Goal: Task Accomplishment & Management: Complete application form

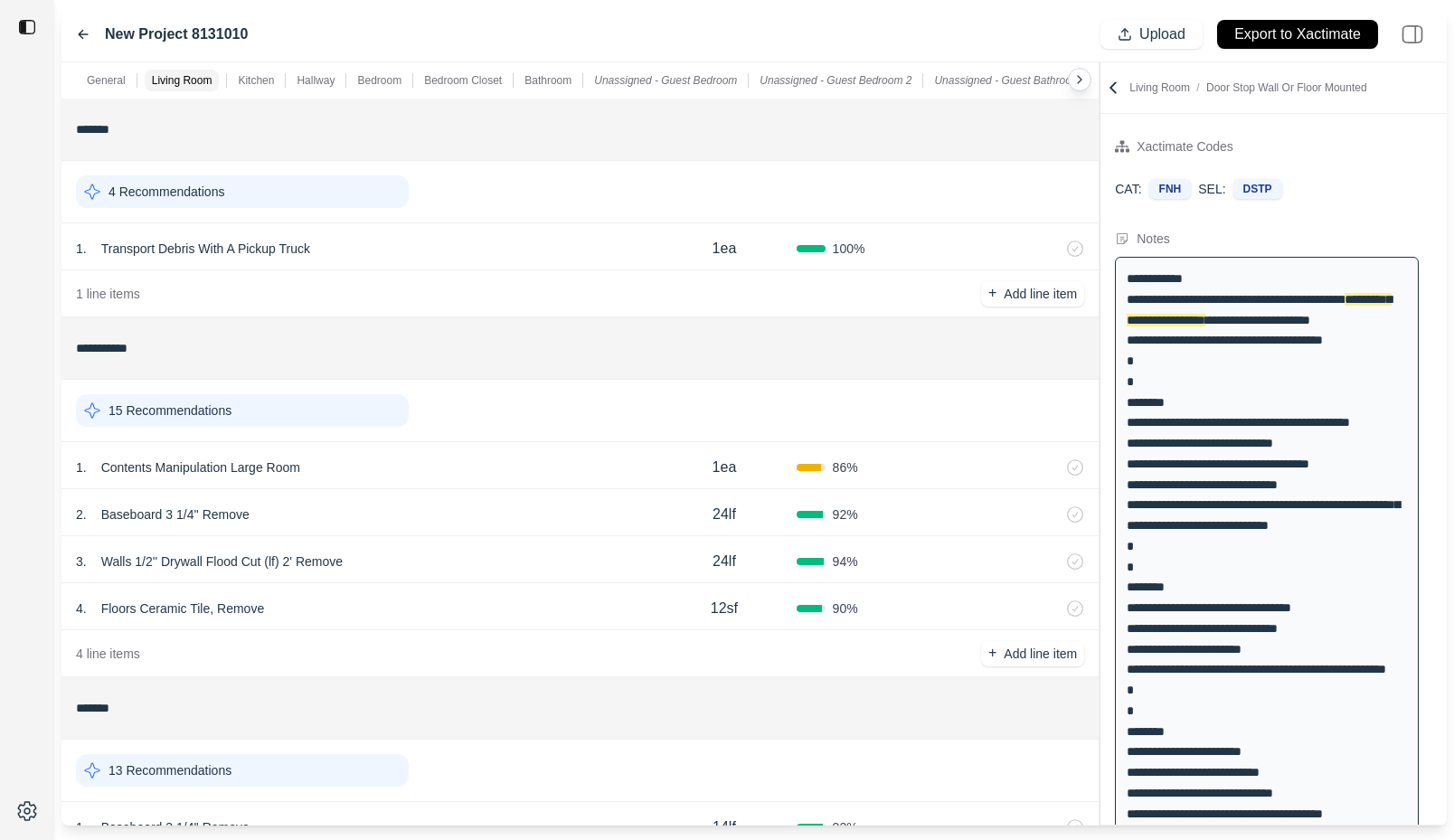
scroll to position [242, 0]
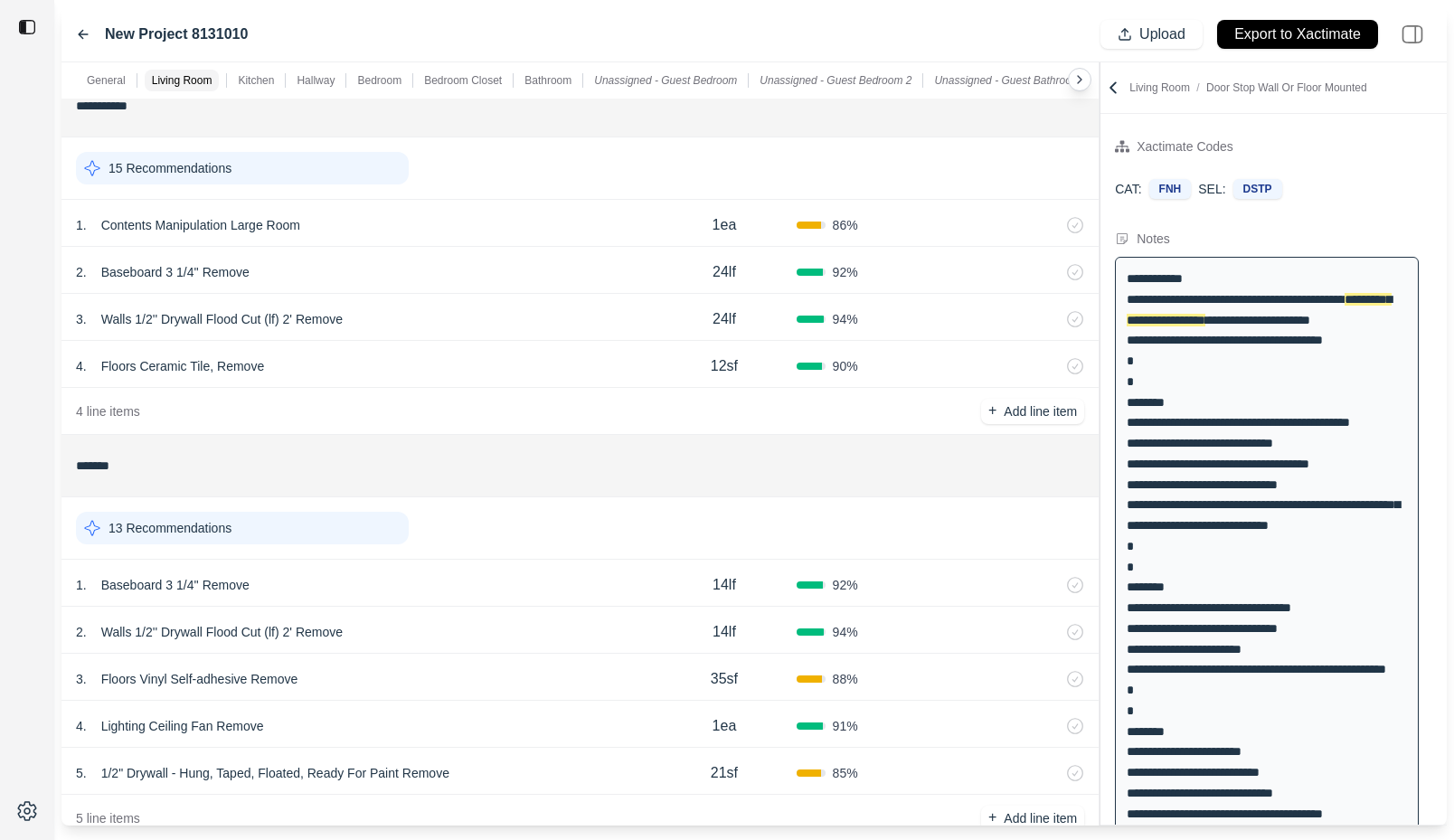
click at [278, 517] on div "13 Recommendations" at bounding box center [242, 528] width 333 height 33
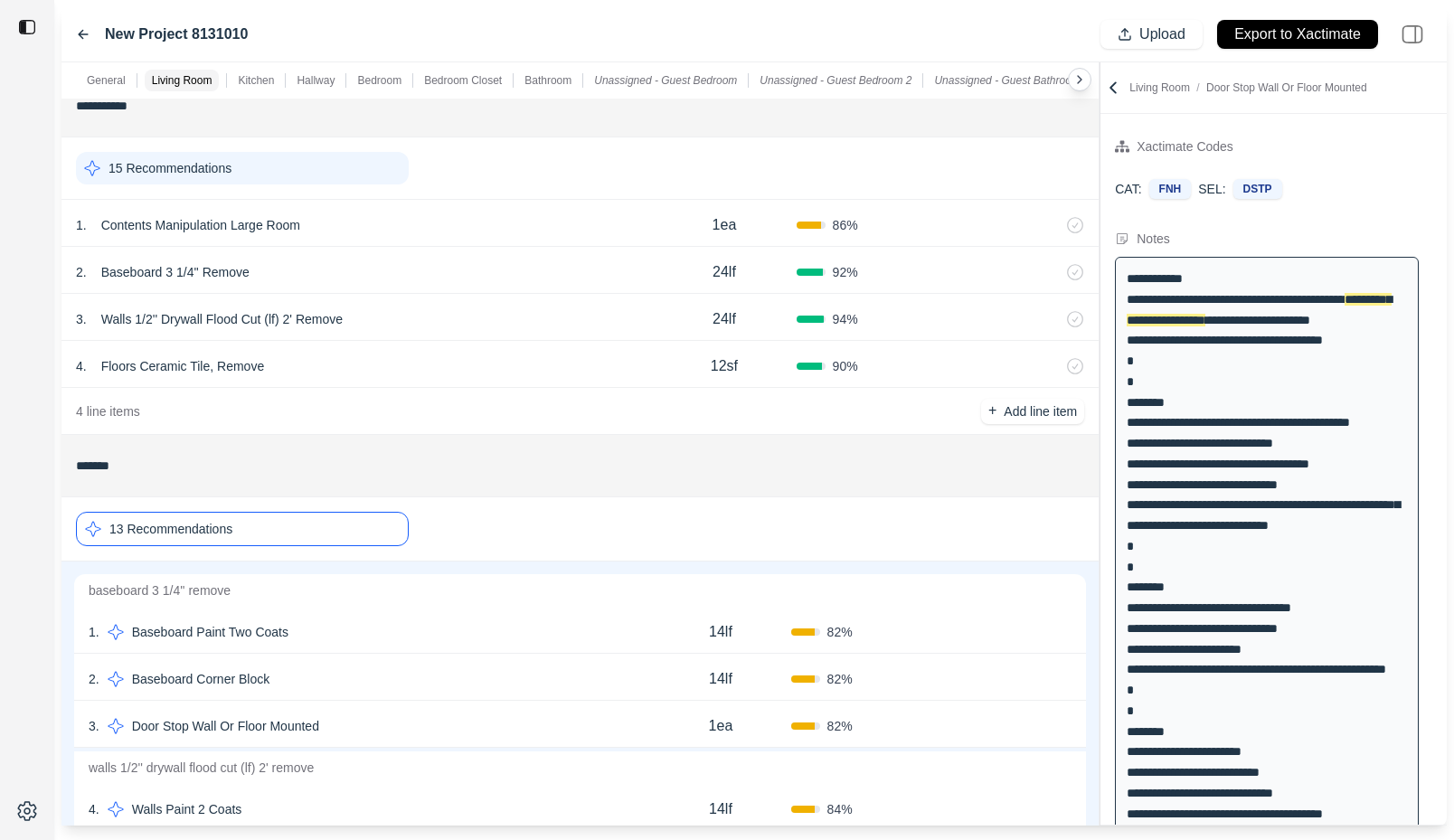
click at [353, 806] on div "4 . Walls Paint 2 Coats" at bounding box center [370, 809] width 562 height 25
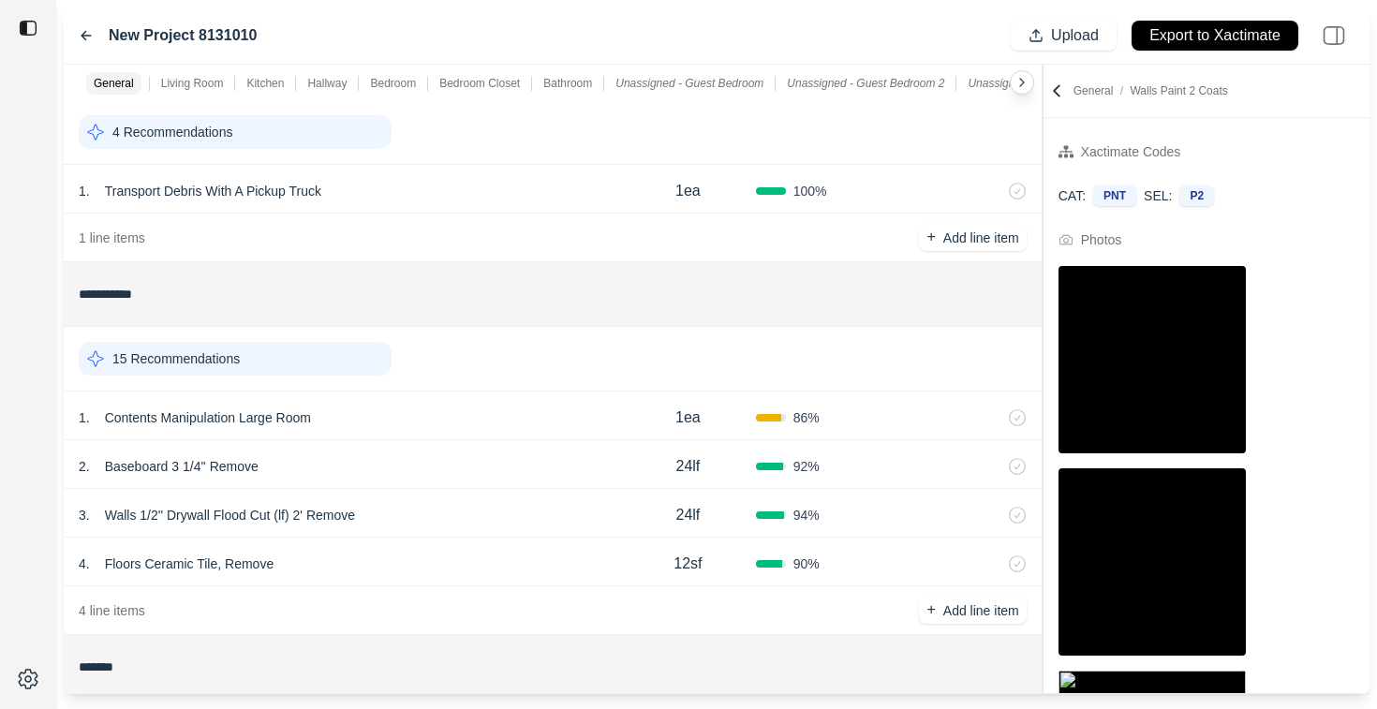
scroll to position [68, 0]
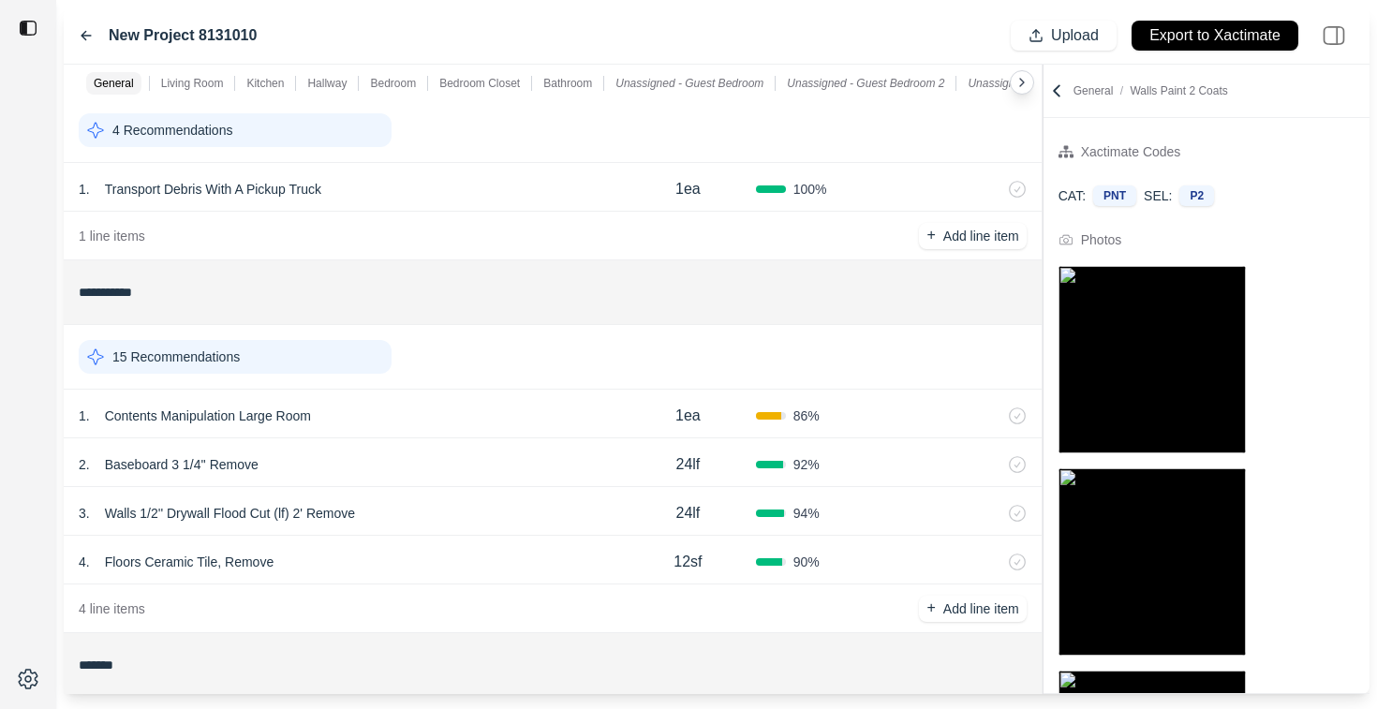
click at [403, 414] on div "1 . Contents Manipulation Large Room" at bounding box center [349, 416] width 541 height 26
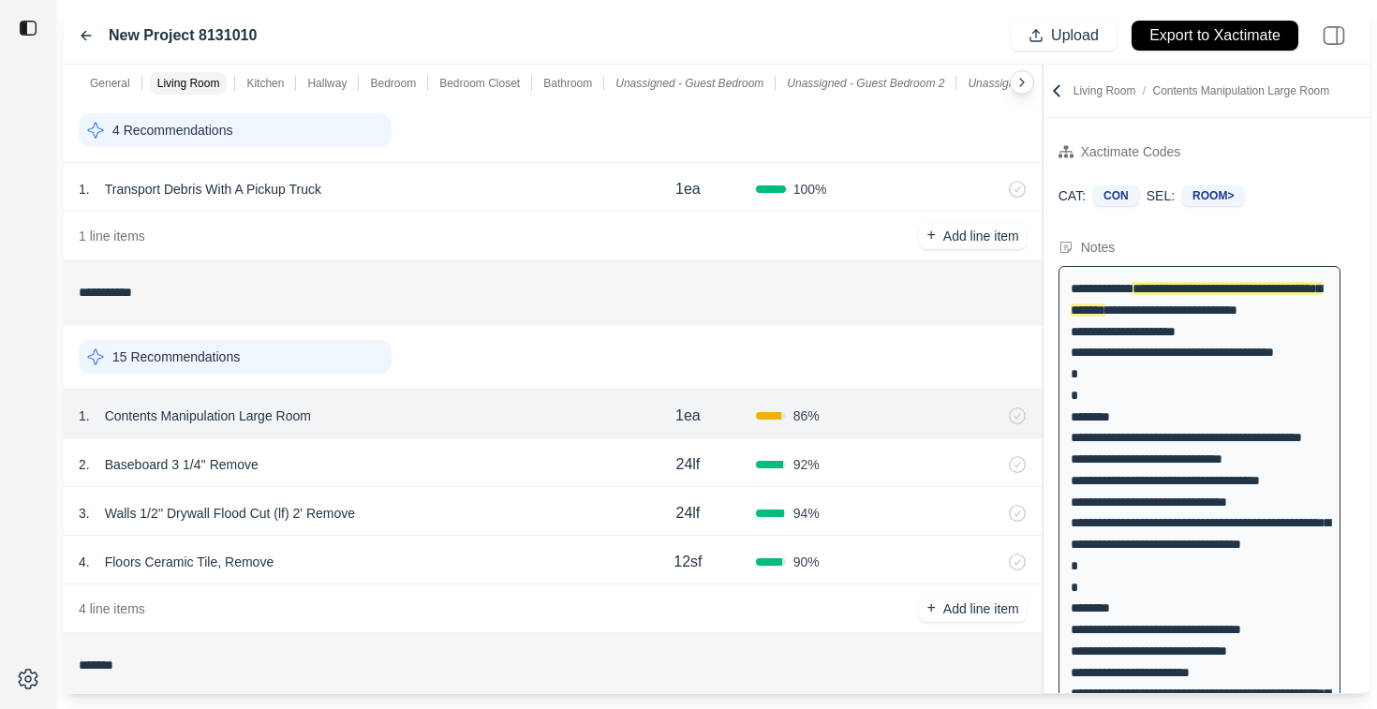
click at [345, 361] on div "15 Recommendations" at bounding box center [235, 357] width 313 height 34
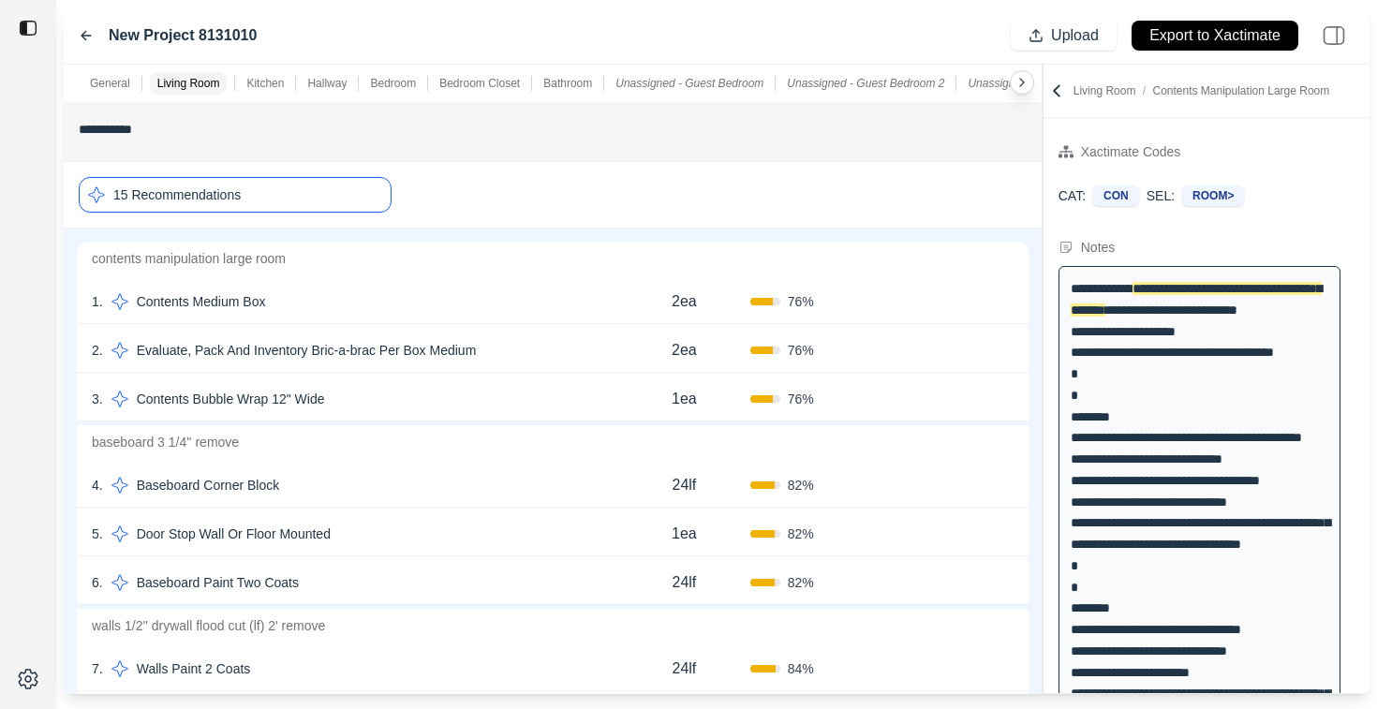
scroll to position [235, 0]
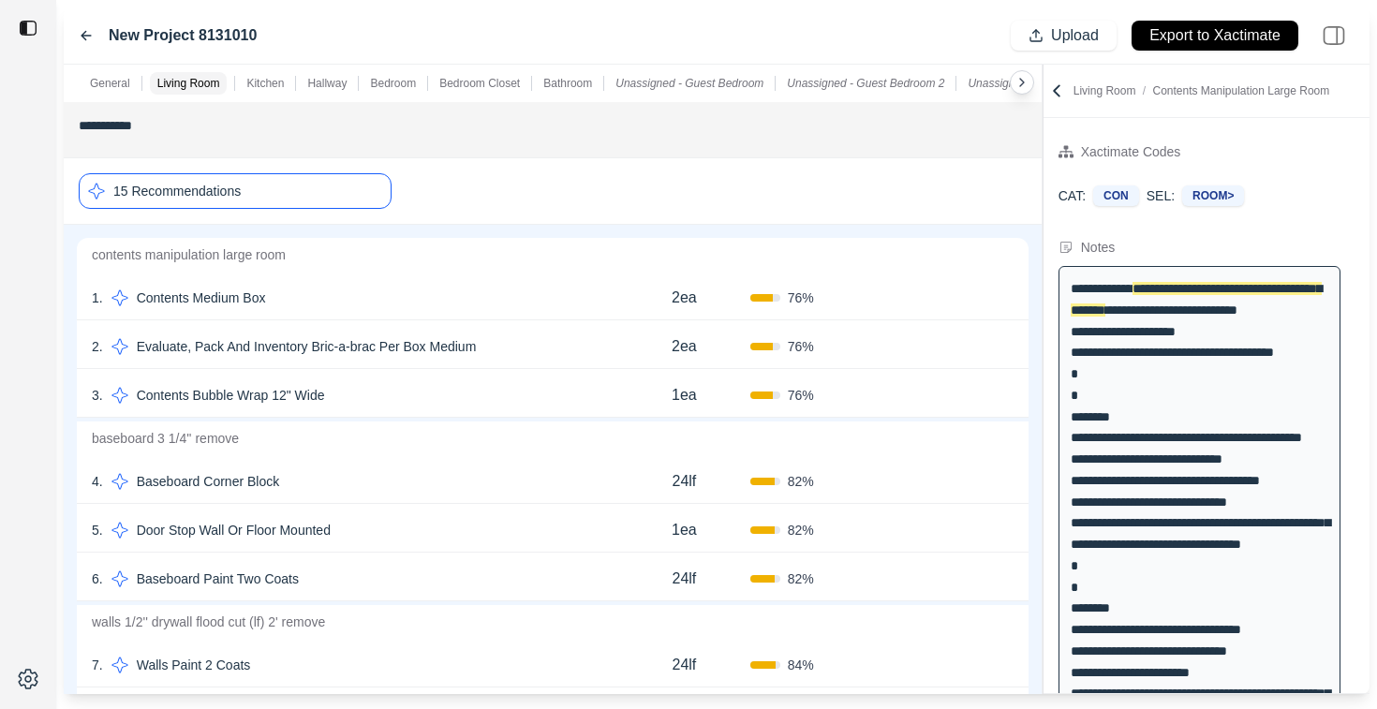
click at [390, 301] on div "1 . Contents Medium Box" at bounding box center [355, 298] width 526 height 26
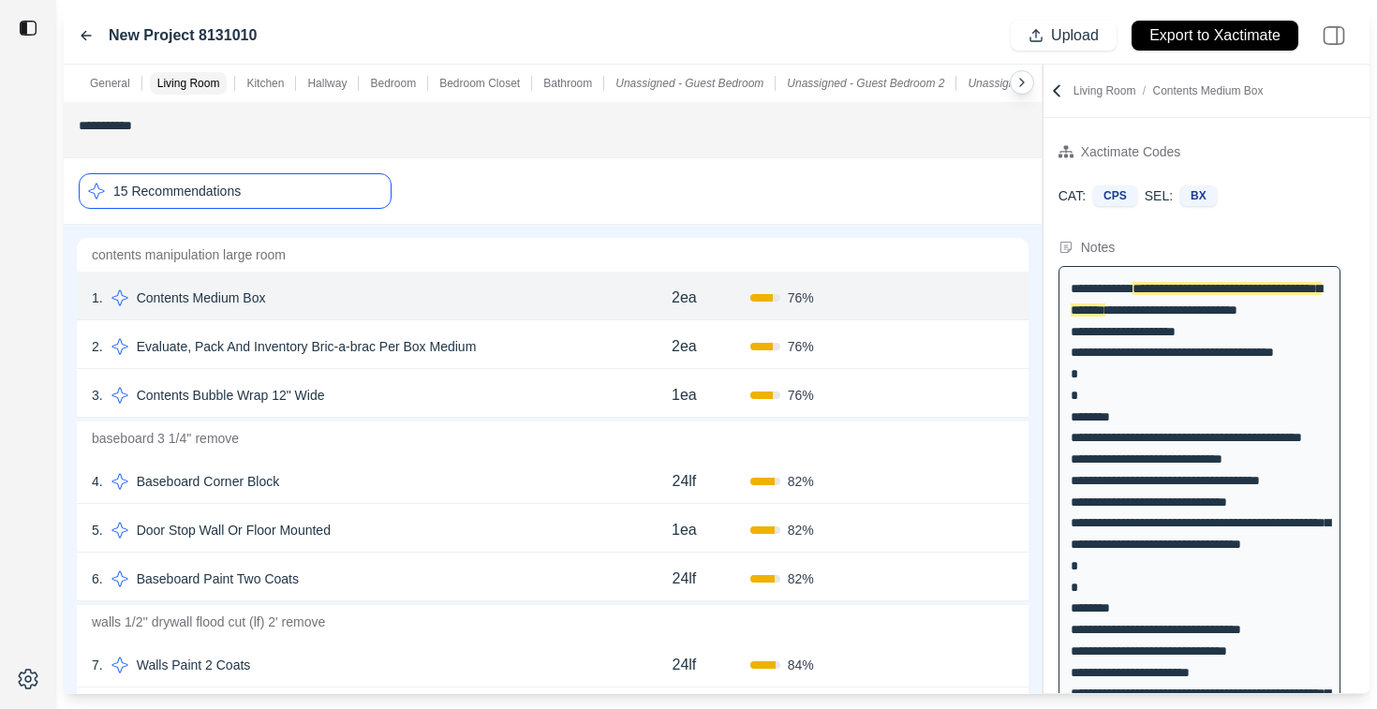
click at [529, 342] on div "2 . Evaluate, Pack And Inventory Bric-a-brac Per Box Medium" at bounding box center [355, 346] width 526 height 26
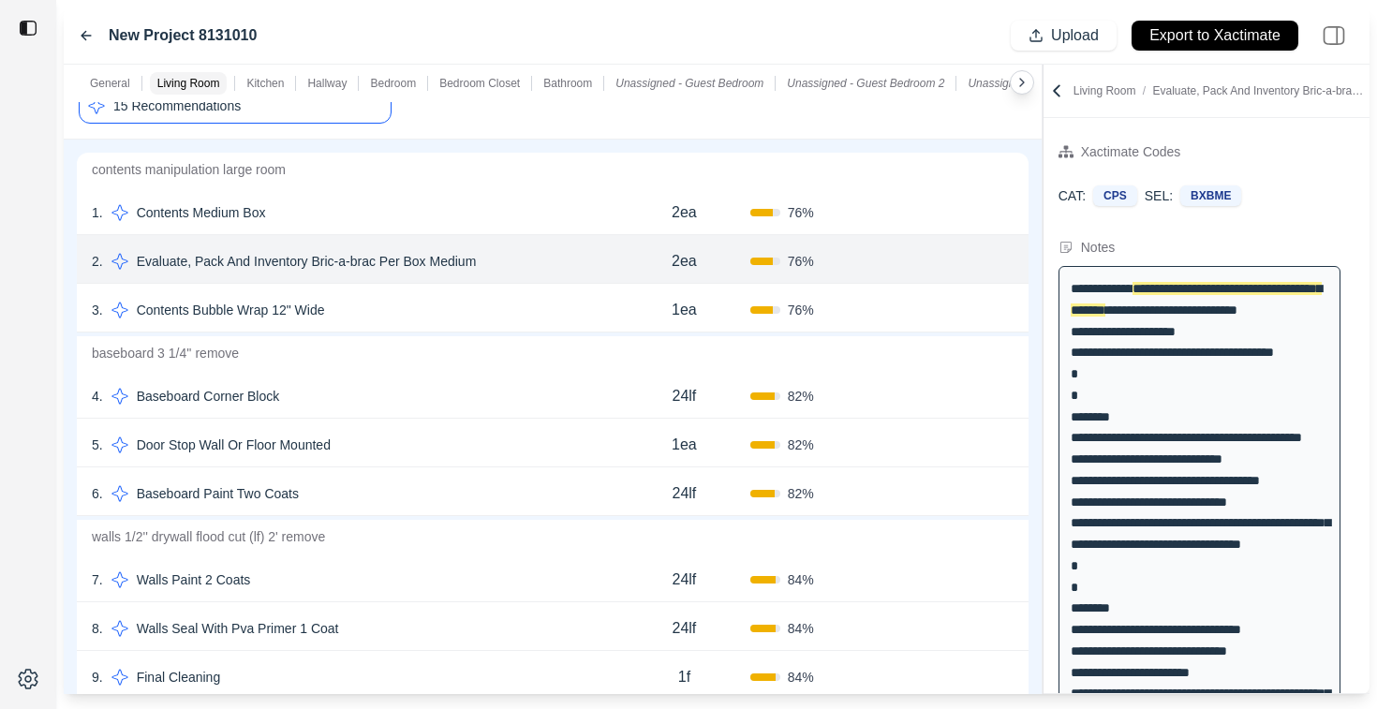
scroll to position [340, 0]
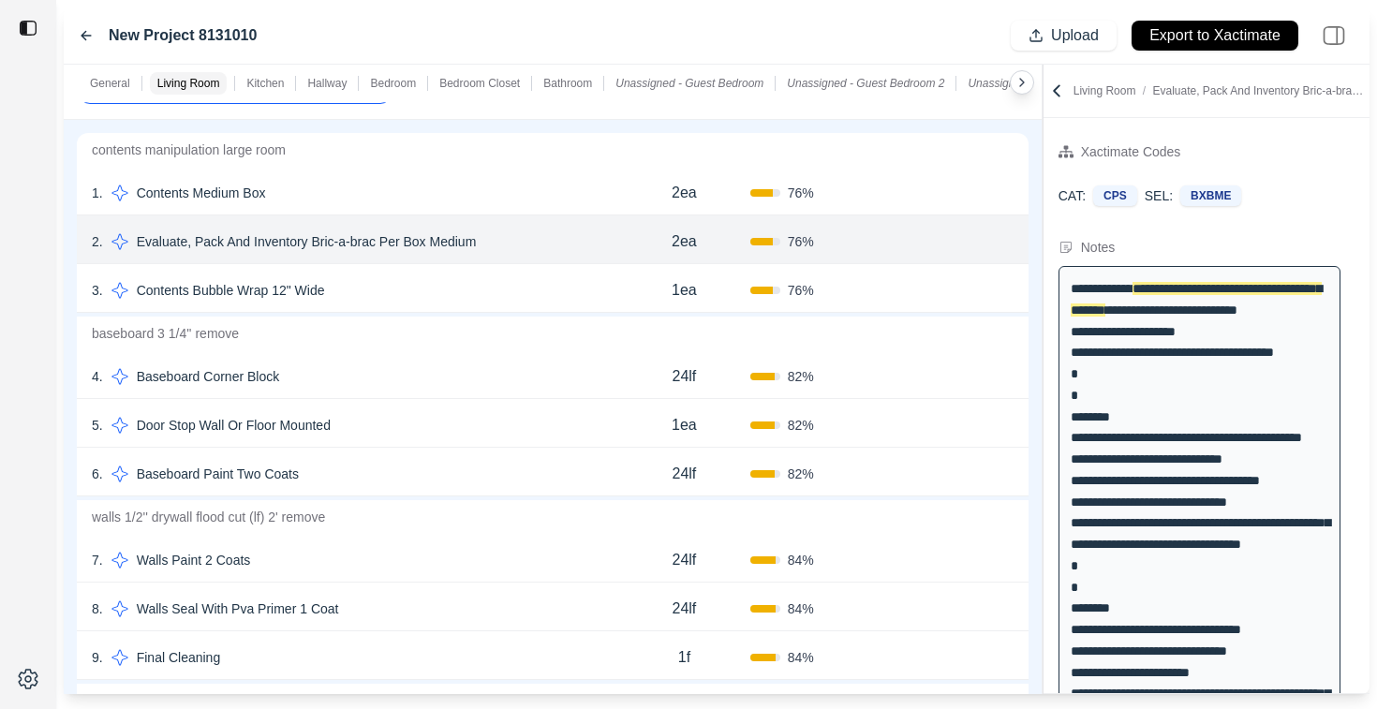
click at [456, 378] on div "4 . Baseboard Corner Block" at bounding box center [355, 376] width 526 height 26
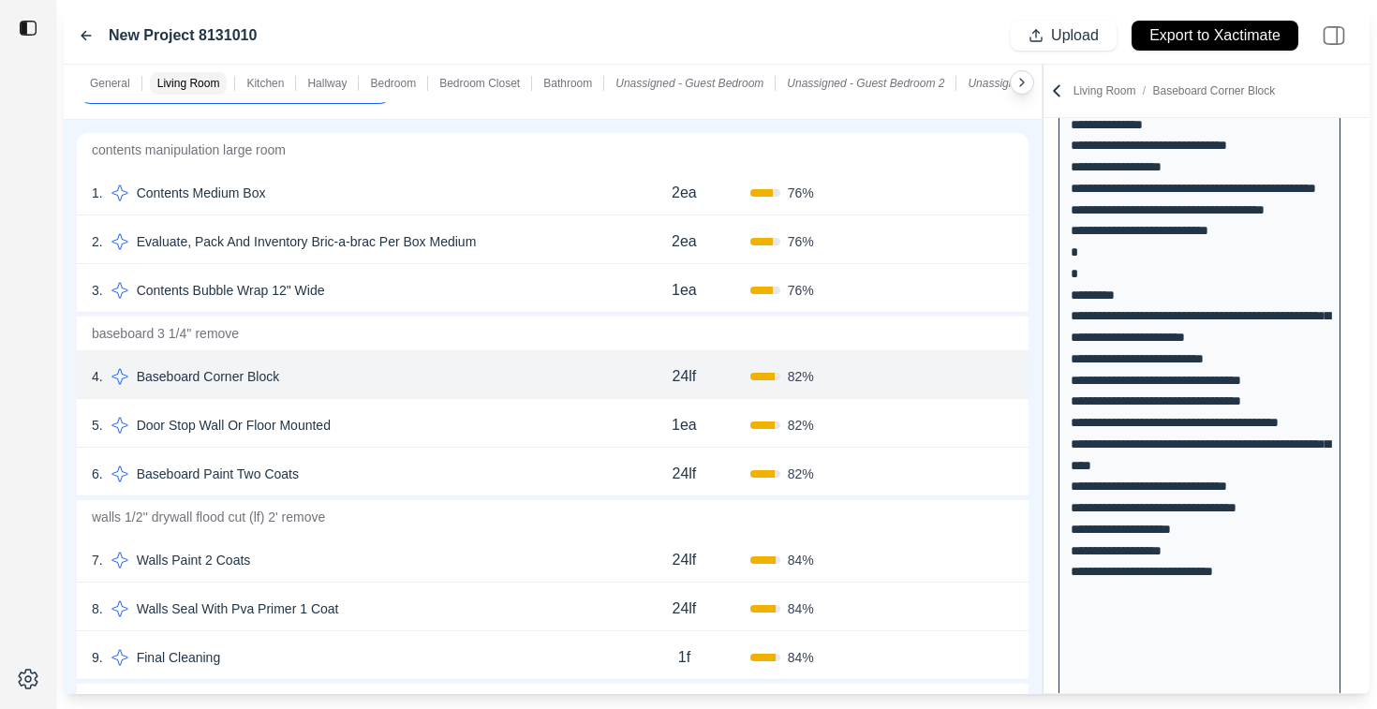
scroll to position [1214, 0]
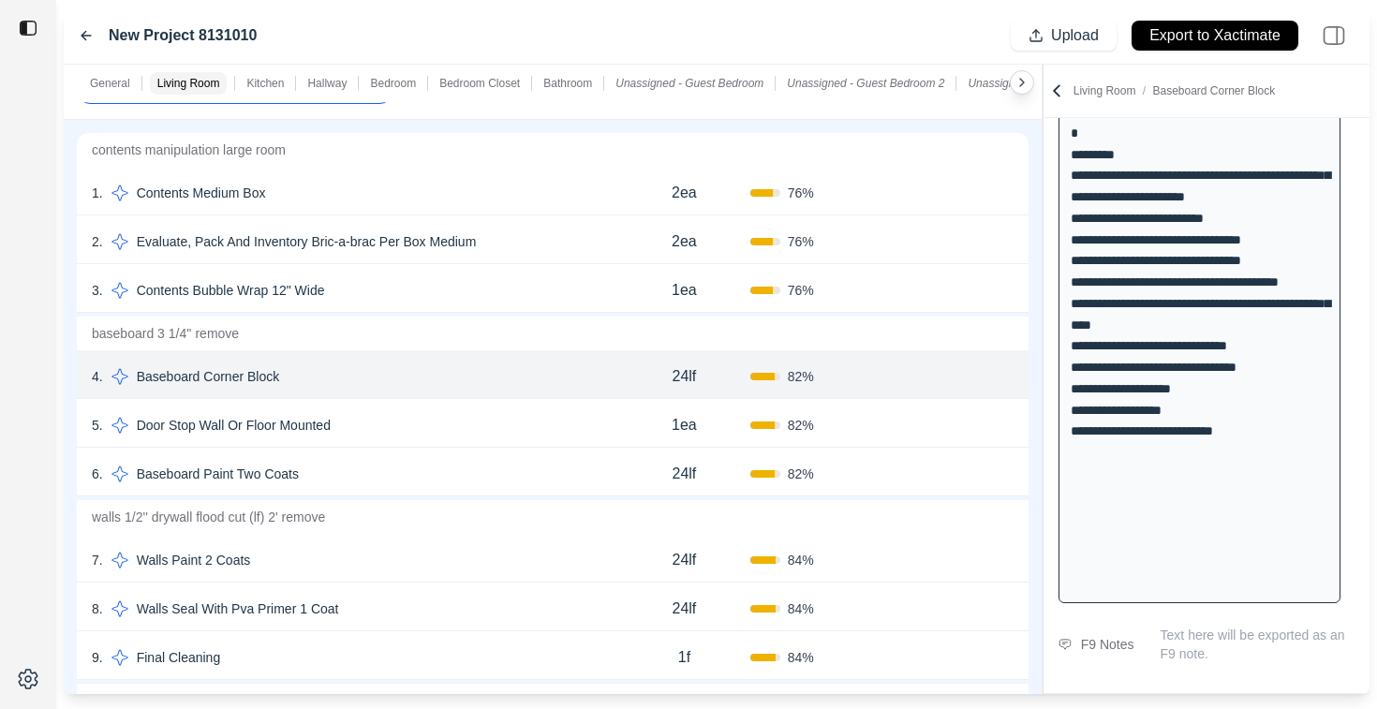
click at [1187, 646] on p "Text here will be exported as an F9 note." at bounding box center [1257, 644] width 194 height 37
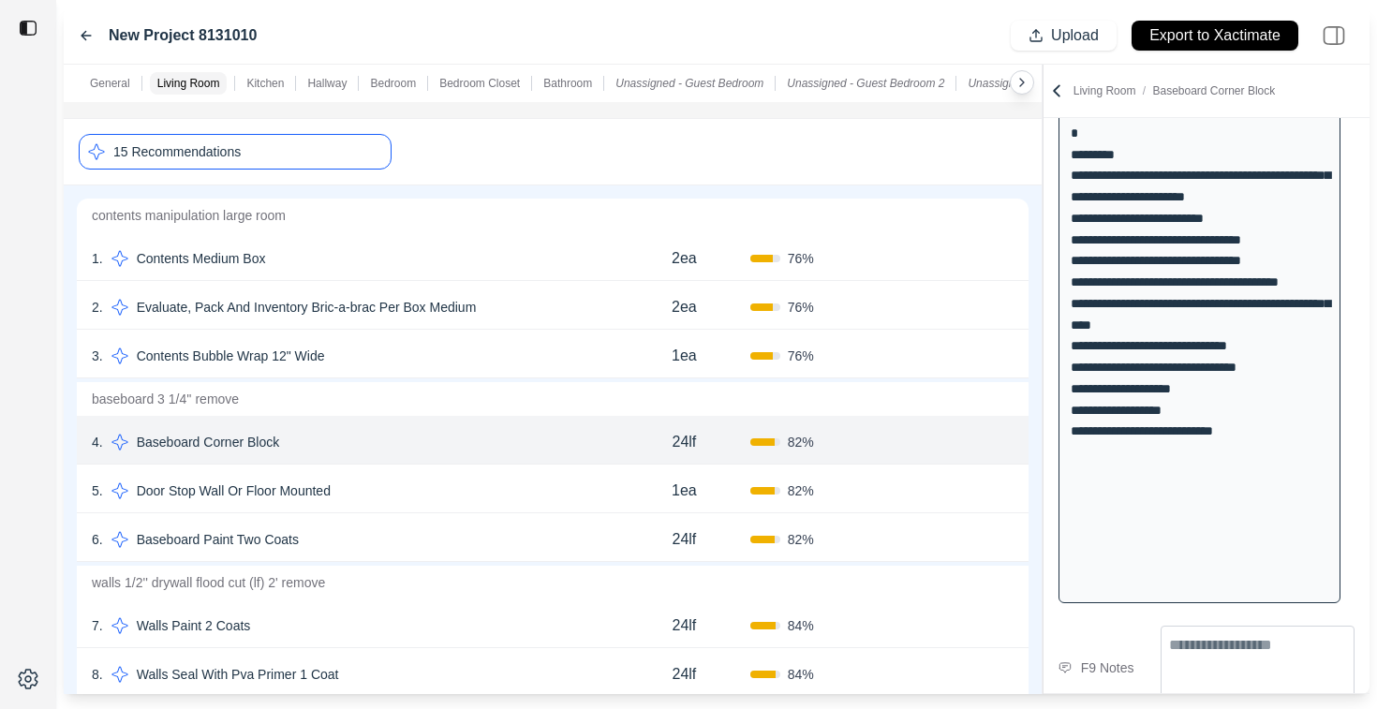
scroll to position [266, 0]
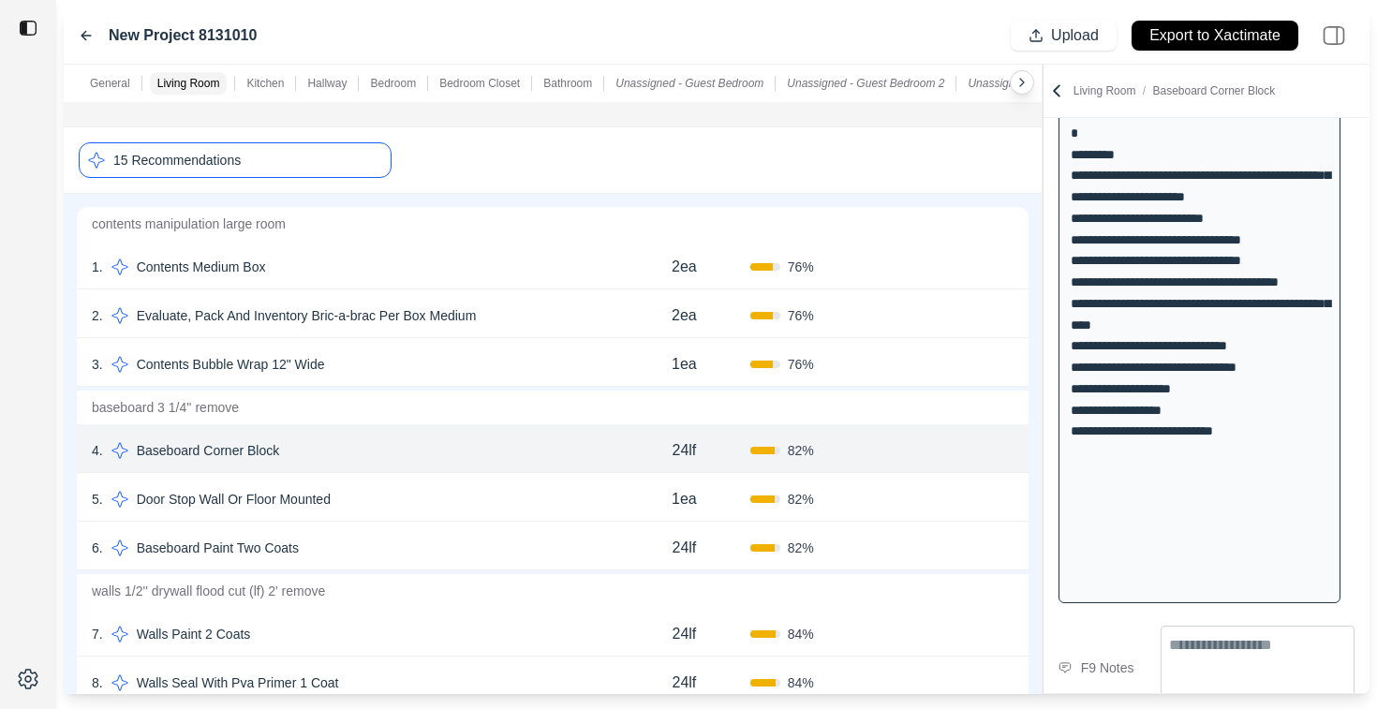
click at [319, 168] on div "15 Recommendations" at bounding box center [235, 160] width 313 height 36
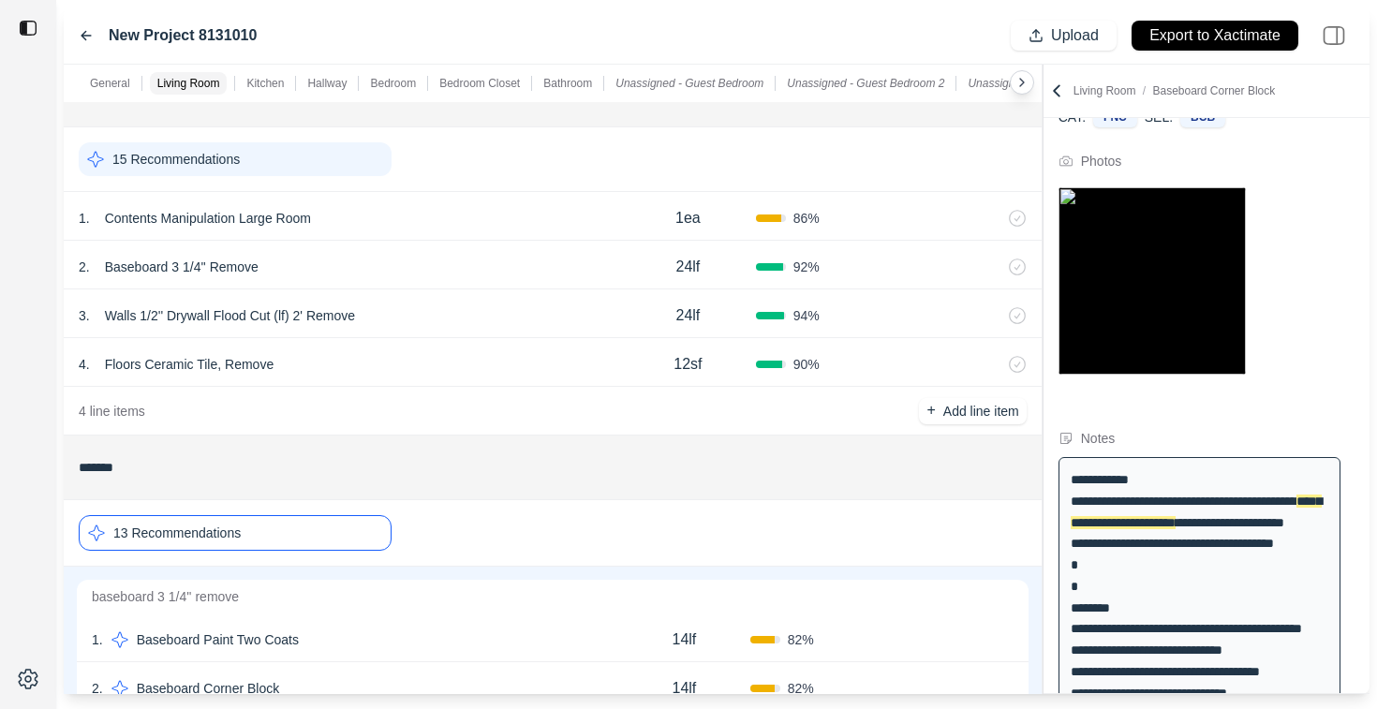
scroll to position [0, 0]
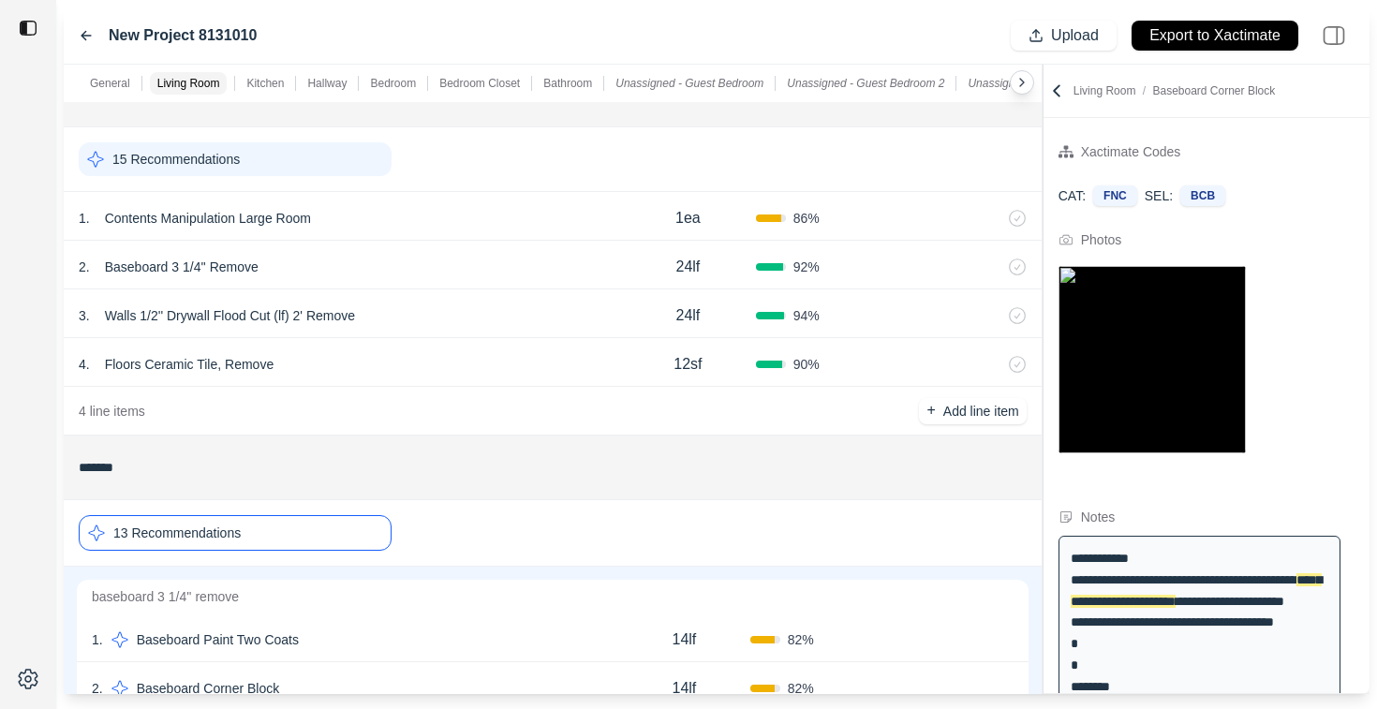
click at [1067, 99] on div "Living Room / Baseboard Corner Block" at bounding box center [1206, 90] width 318 height 19
click at [1056, 93] on icon at bounding box center [1056, 90] width 19 height 19
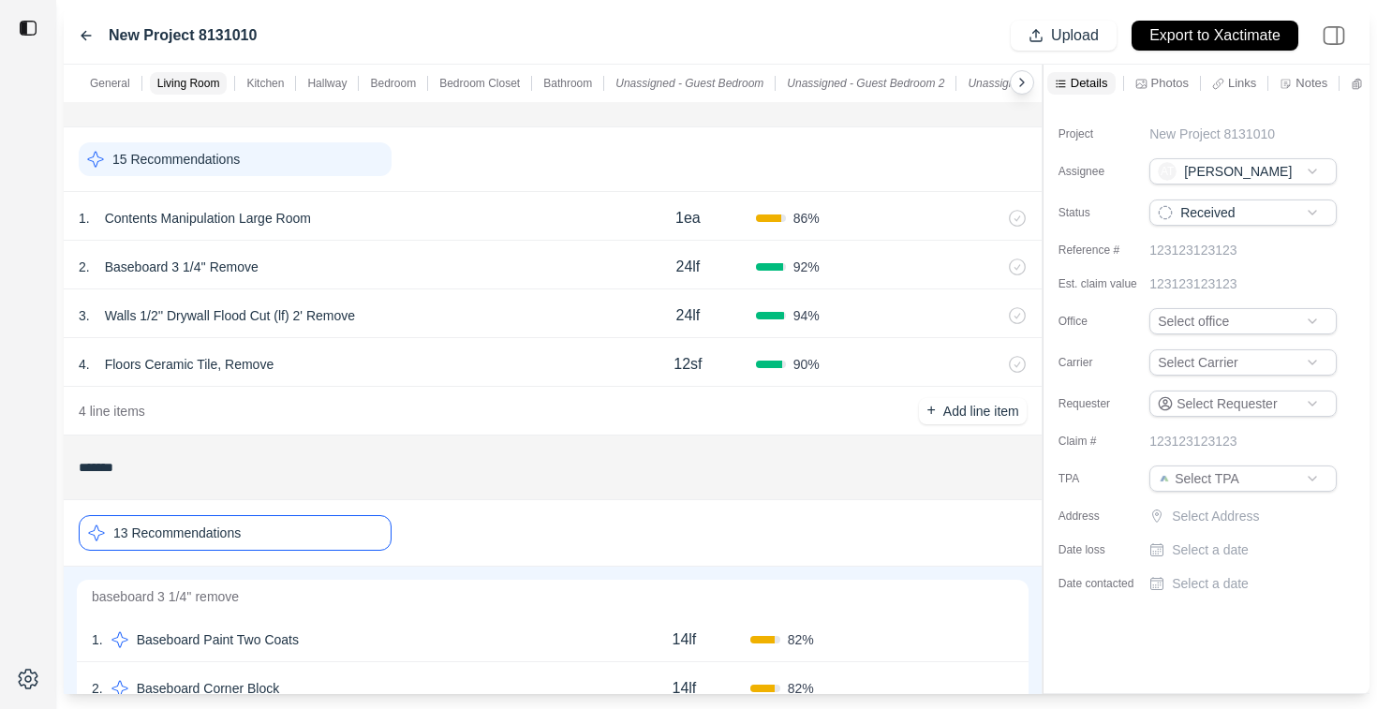
click at [1199, 366] on html "**********" at bounding box center [688, 354] width 1377 height 709
click at [1082, 229] on html "**********" at bounding box center [688, 354] width 1377 height 709
click at [1165, 81] on p "Photos" at bounding box center [1169, 83] width 37 height 16
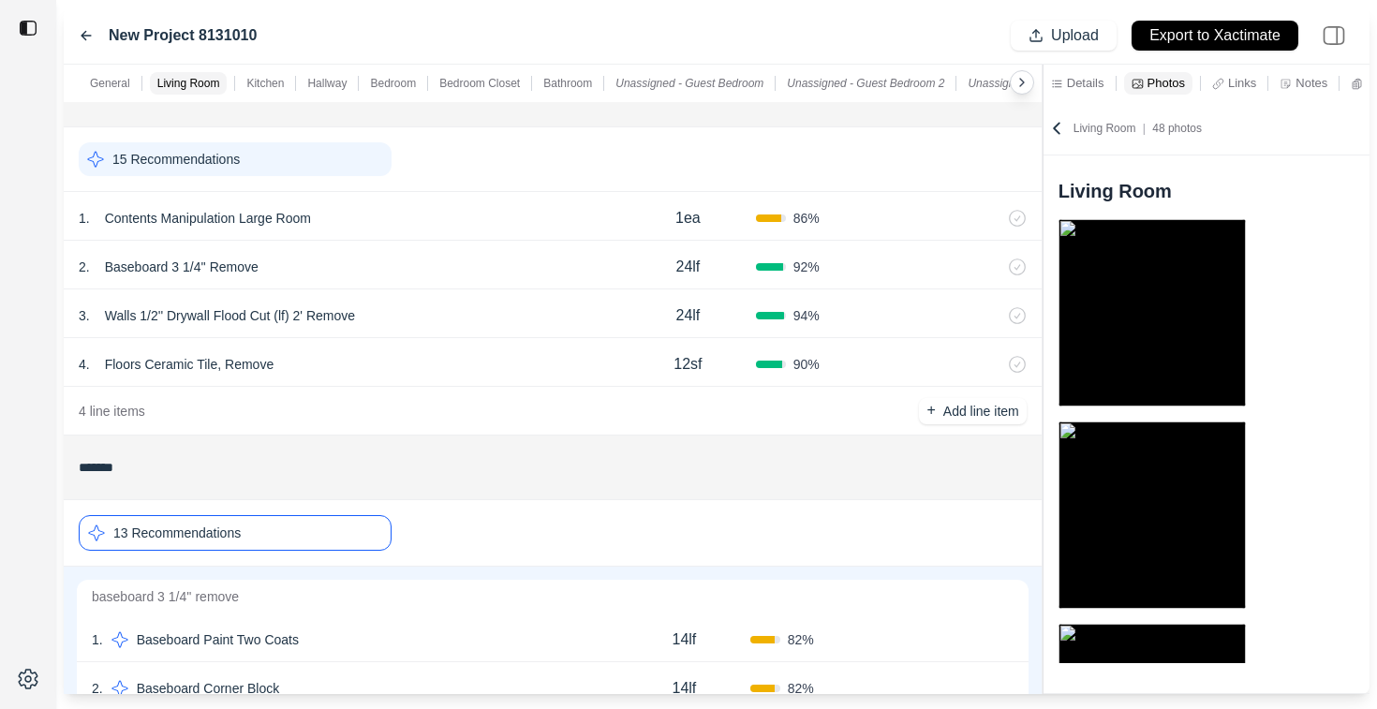
scroll to position [15, 0]
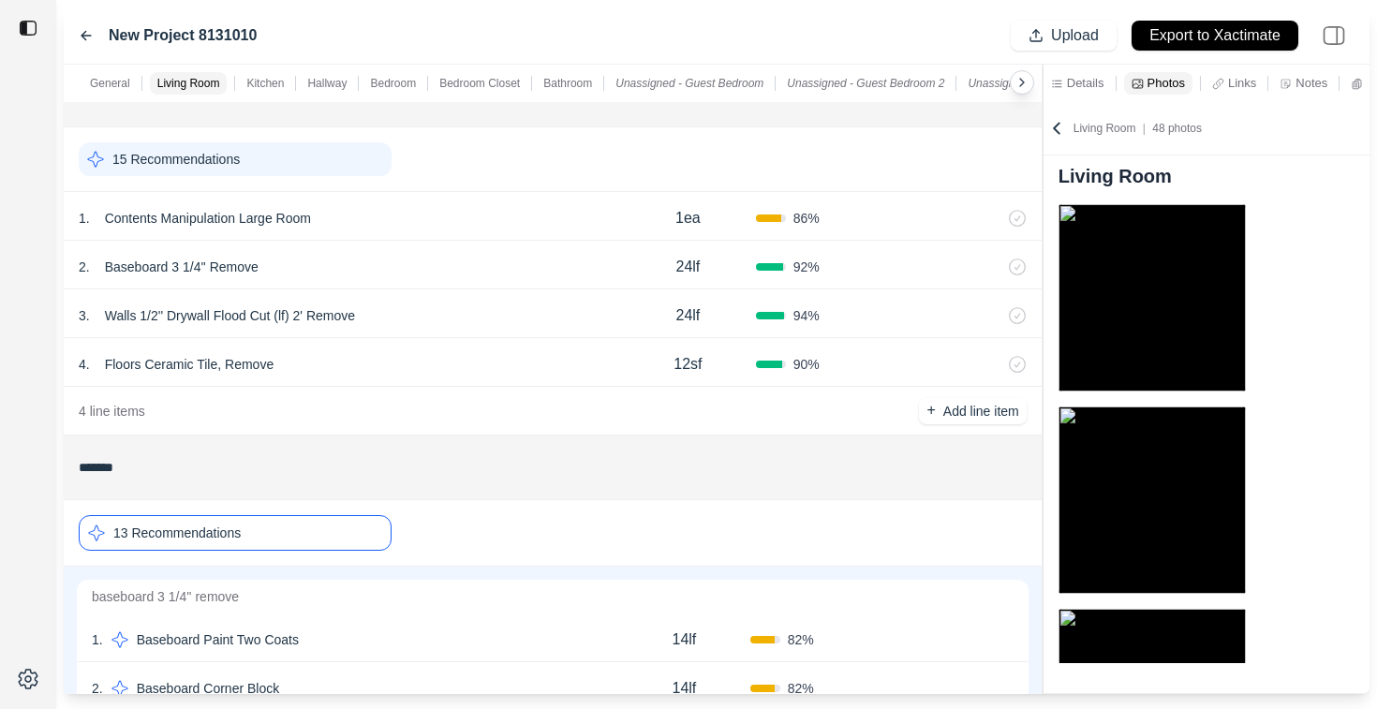
click at [1301, 85] on p "Notes" at bounding box center [1311, 83] width 32 height 16
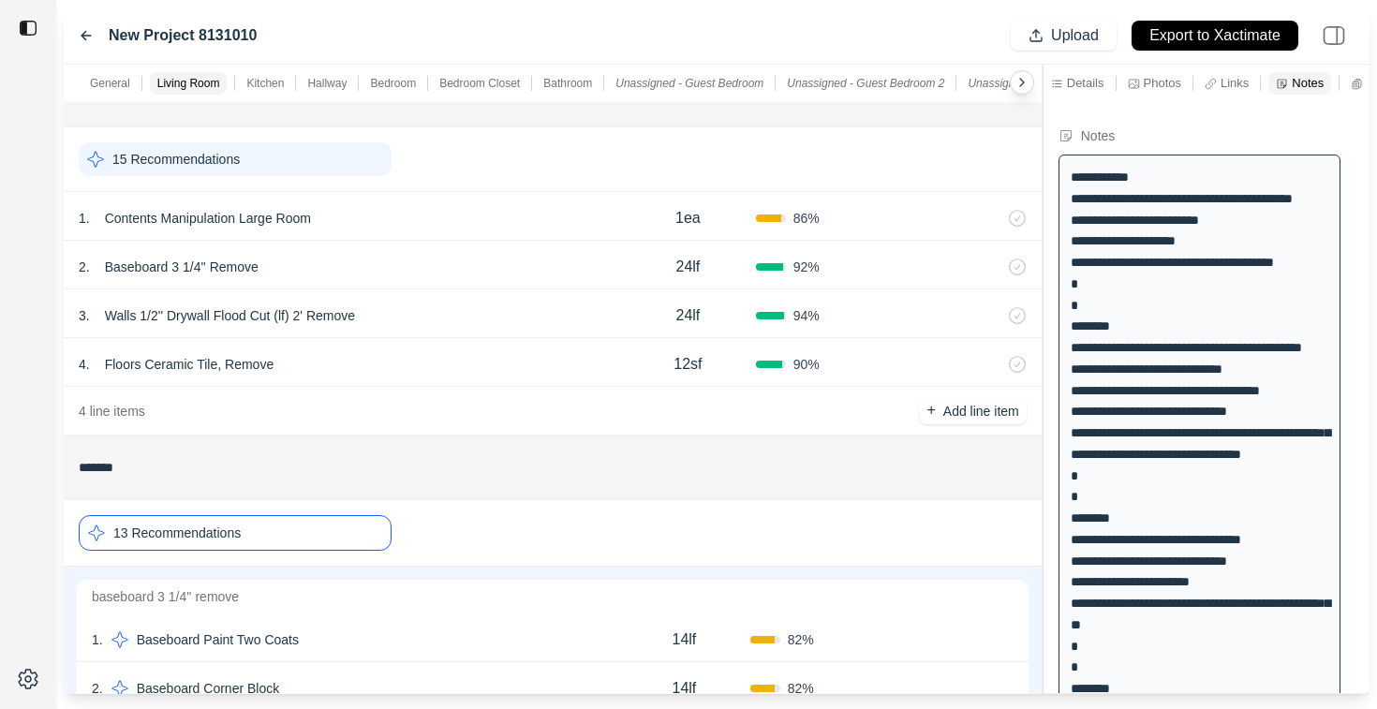
click at [837, 225] on div "86 %" at bounding box center [824, 218] width 136 height 19
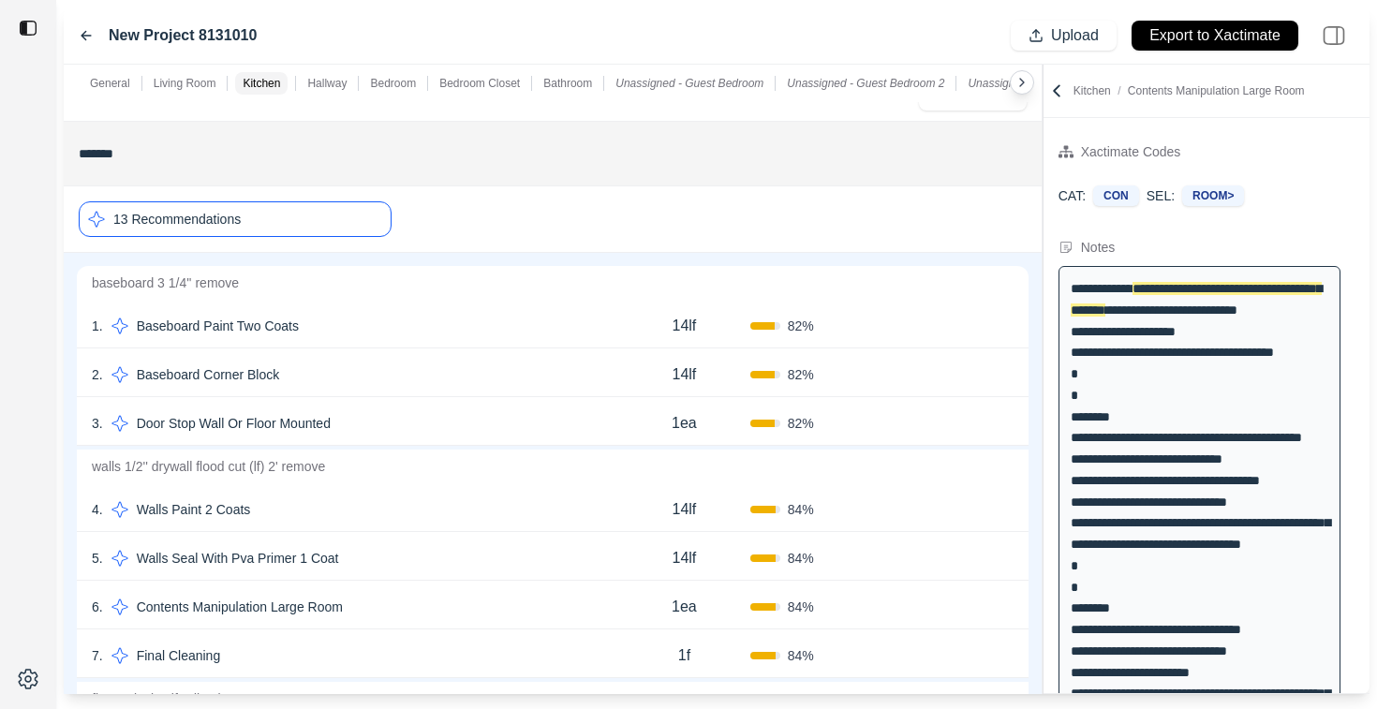
scroll to position [570, 0]
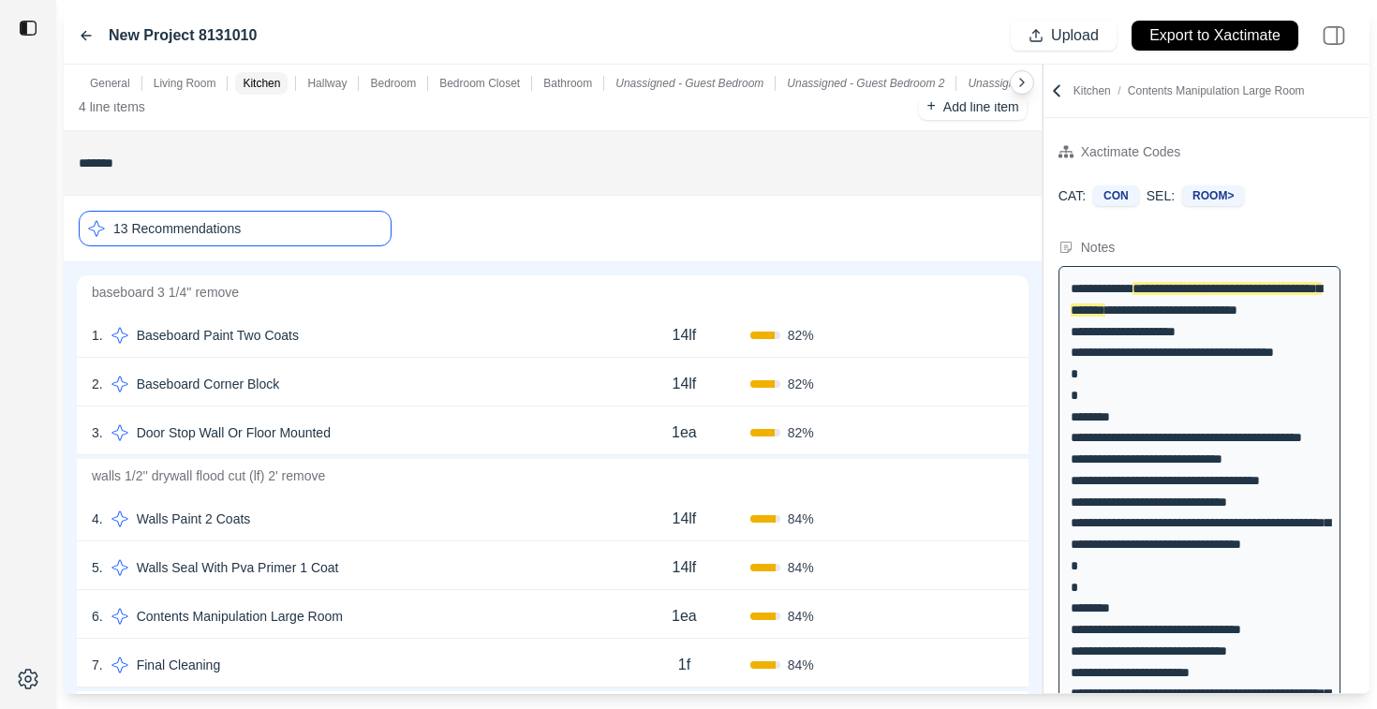
click at [211, 225] on p "13 Recommendations" at bounding box center [176, 228] width 127 height 19
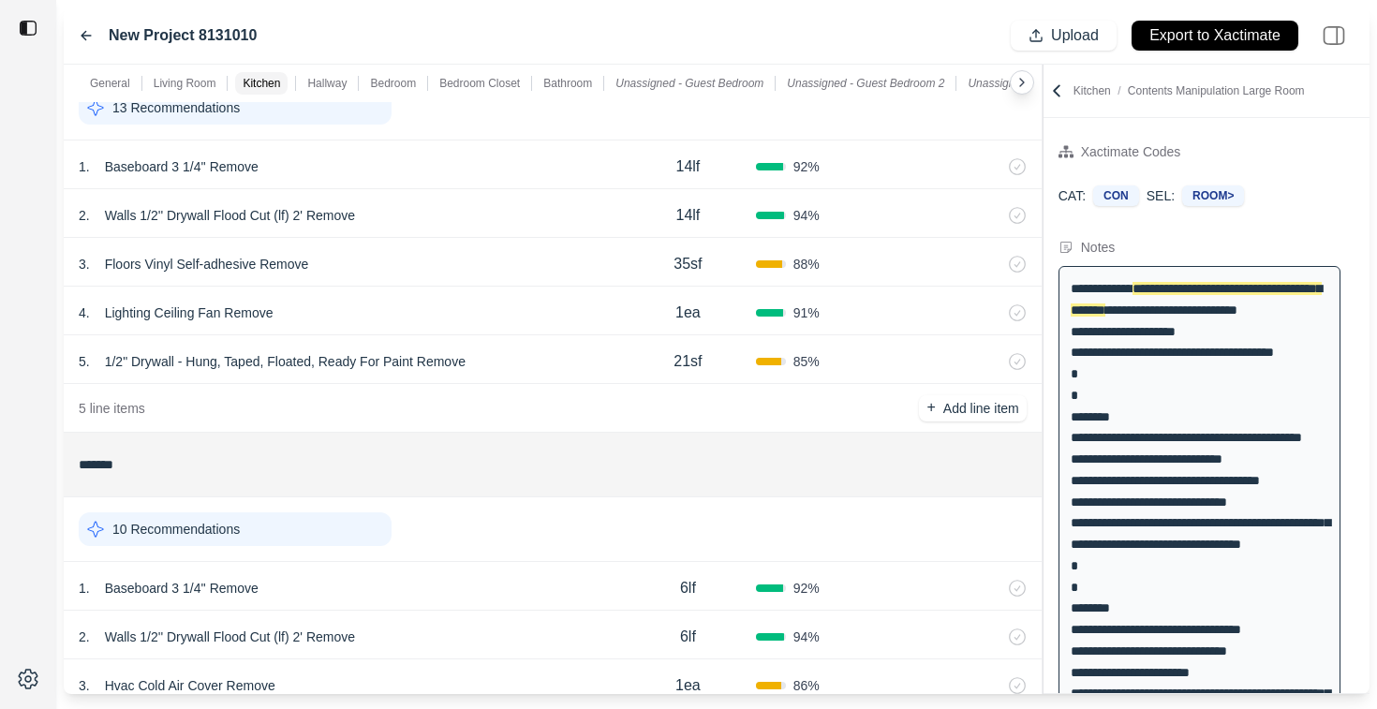
scroll to position [689, 0]
click at [820, 257] on div "88 %" at bounding box center [824, 265] width 136 height 19
select select "*"
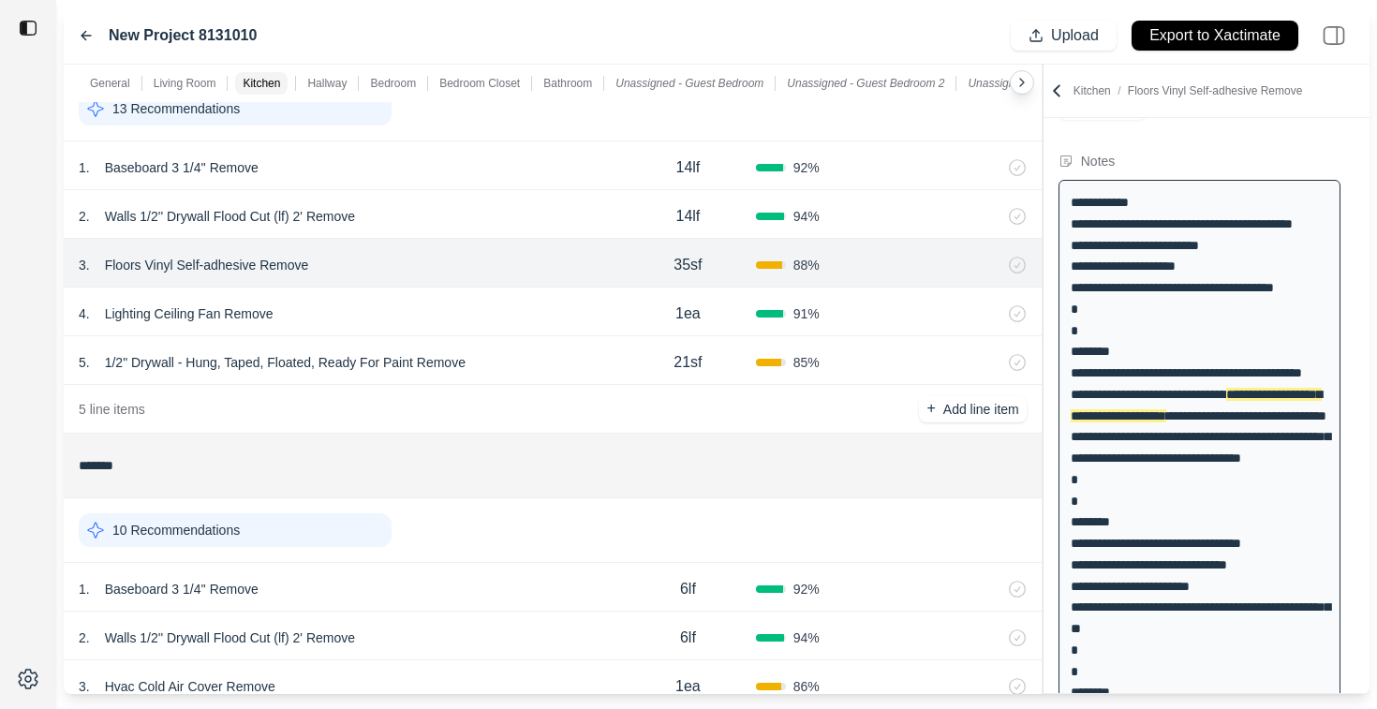
scroll to position [324, 0]
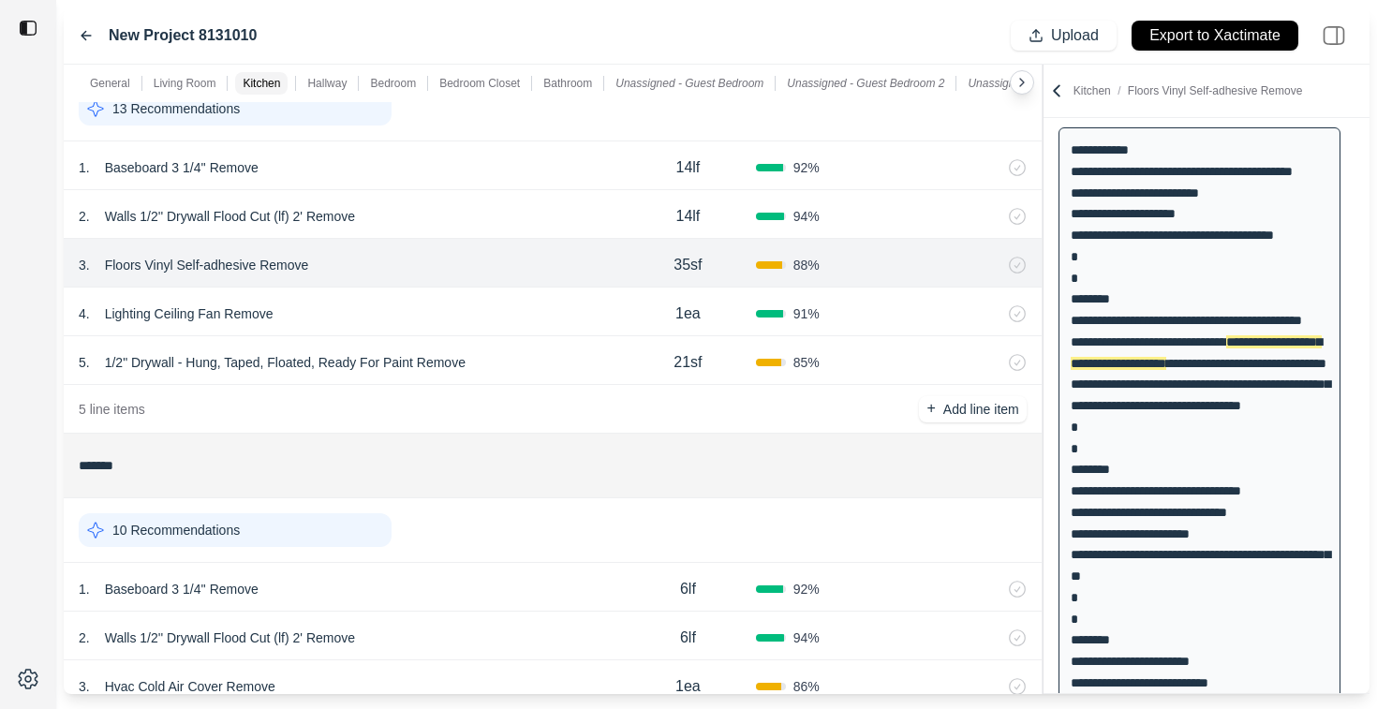
click at [1019, 266] on icon at bounding box center [1017, 265] width 17 height 17
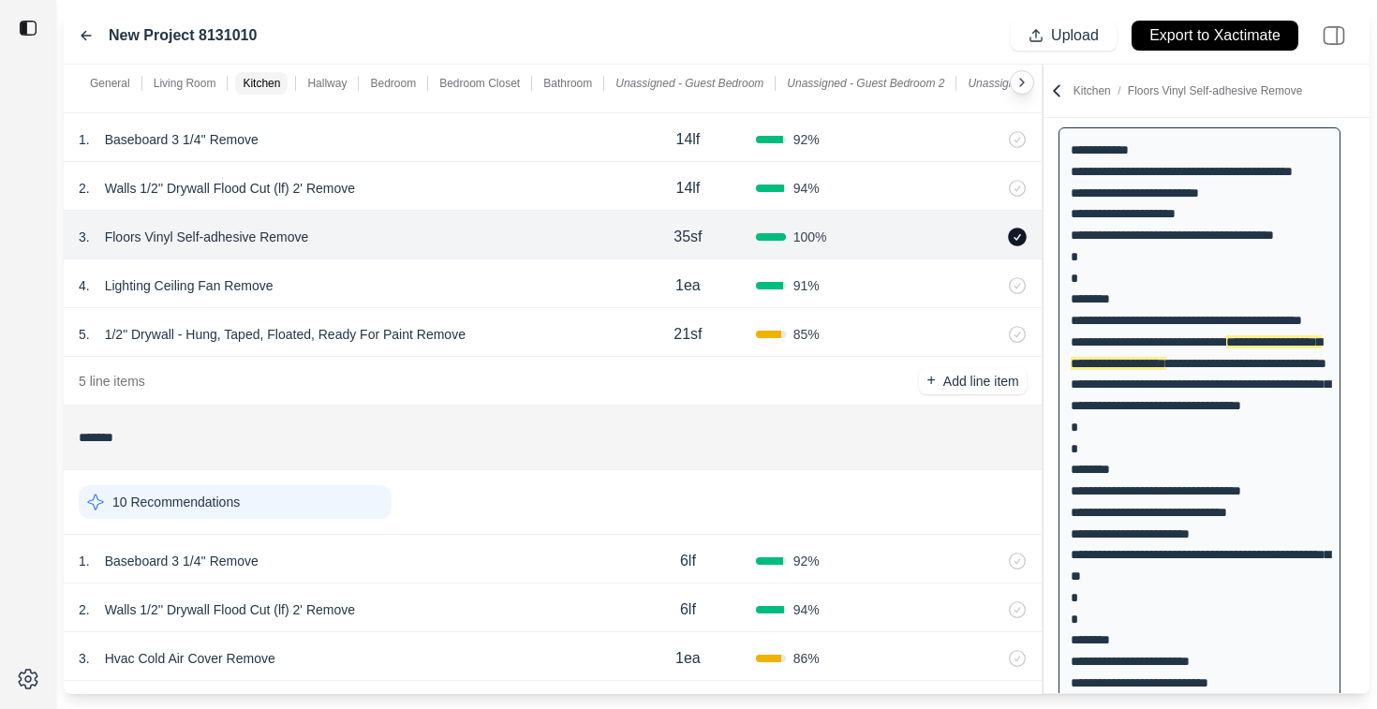
scroll to position [716, 0]
click at [825, 331] on div "85 %" at bounding box center [824, 335] width 136 height 19
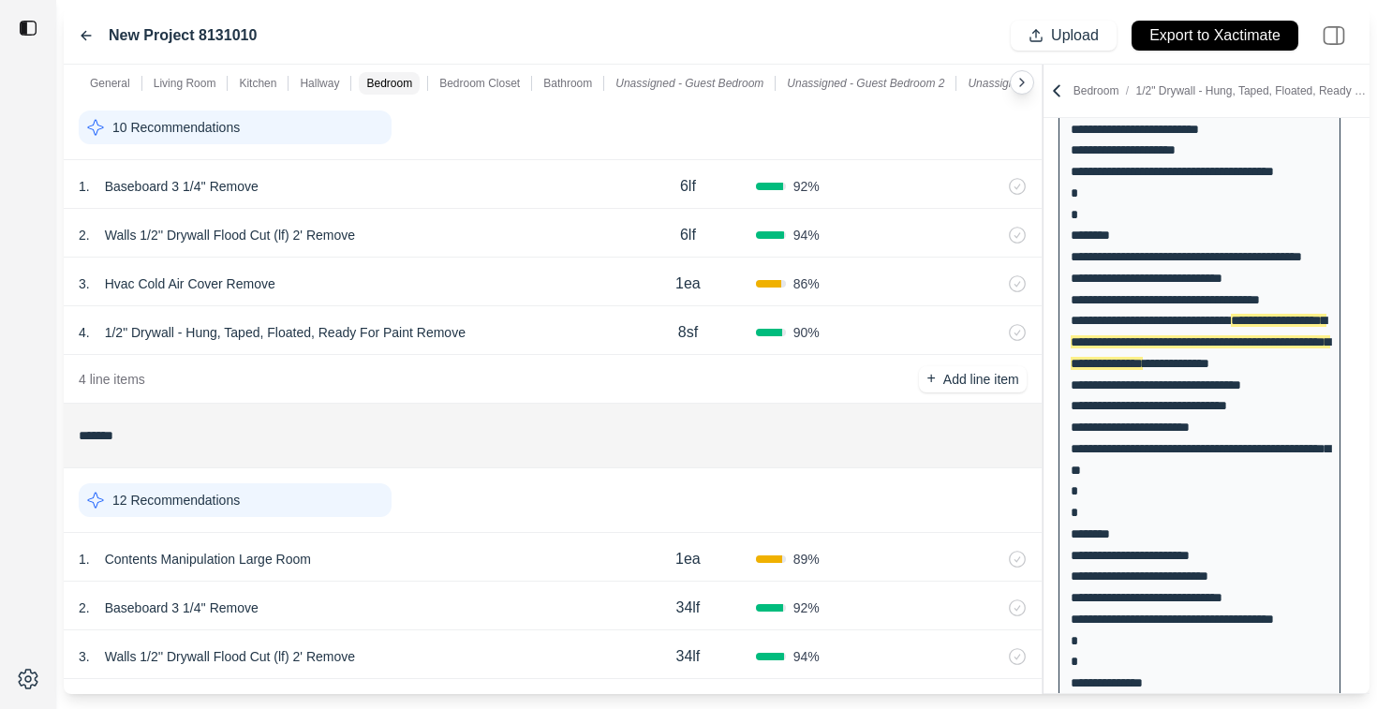
scroll to position [1086, 0]
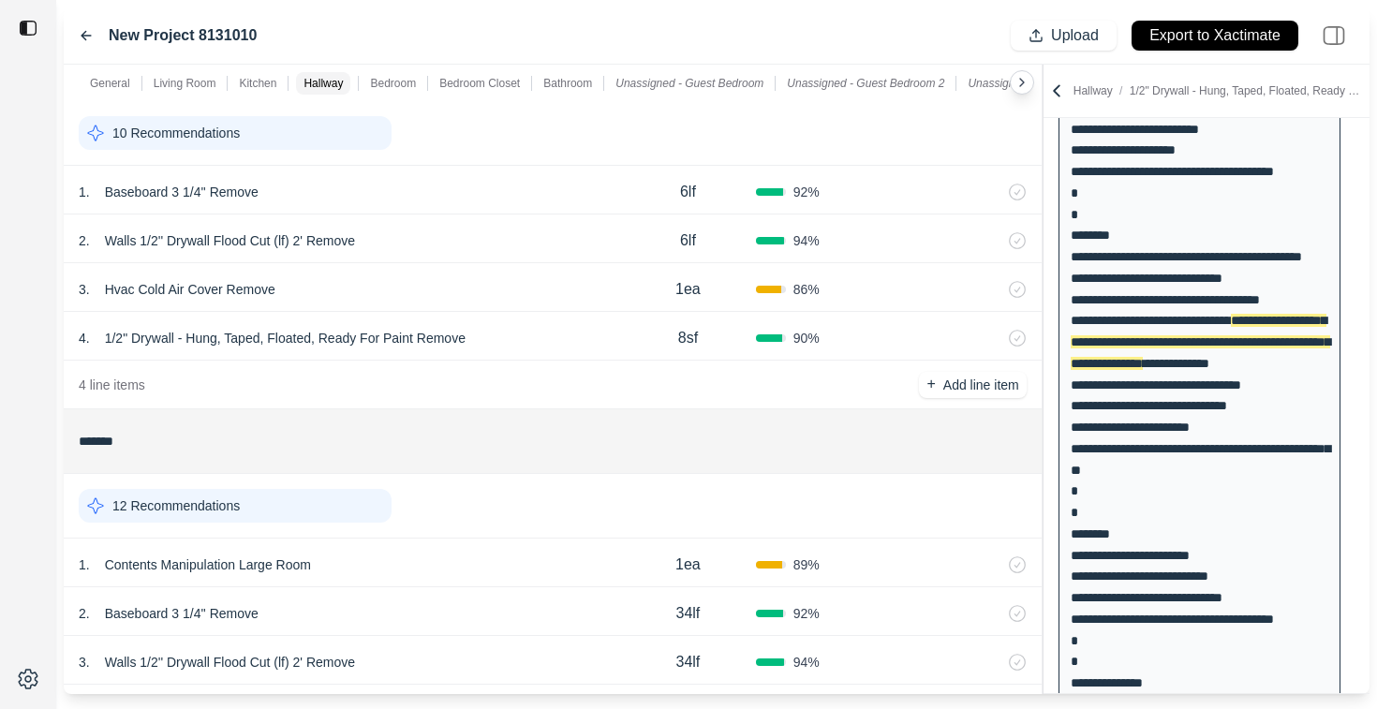
click at [852, 299] on div "3 . Hvac Cold Air Cover Remove 1ea 86 %" at bounding box center [553, 287] width 978 height 49
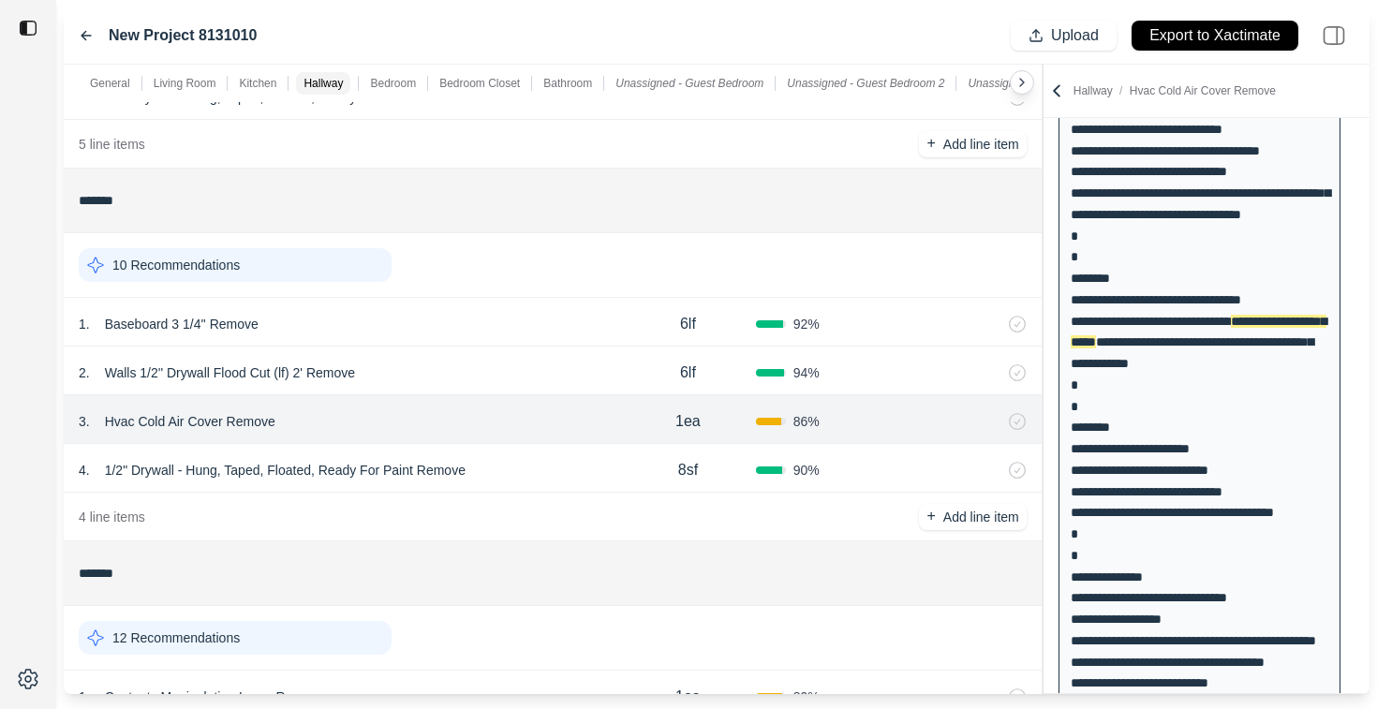
scroll to position [957, 0]
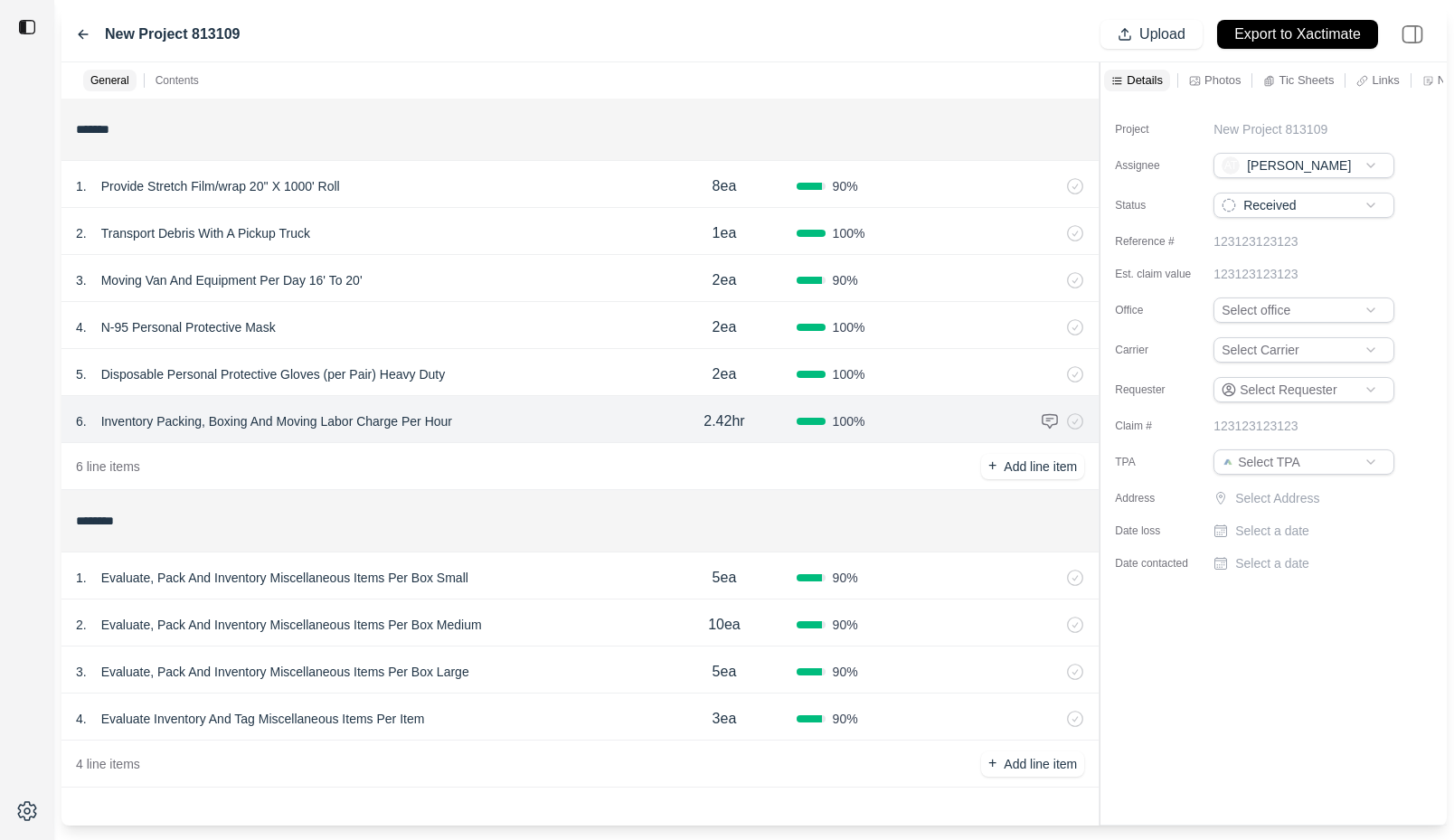
click at [571, 245] on div "2 . Transport Debris With A Pickup Truck" at bounding box center [364, 234] width 576 height 25
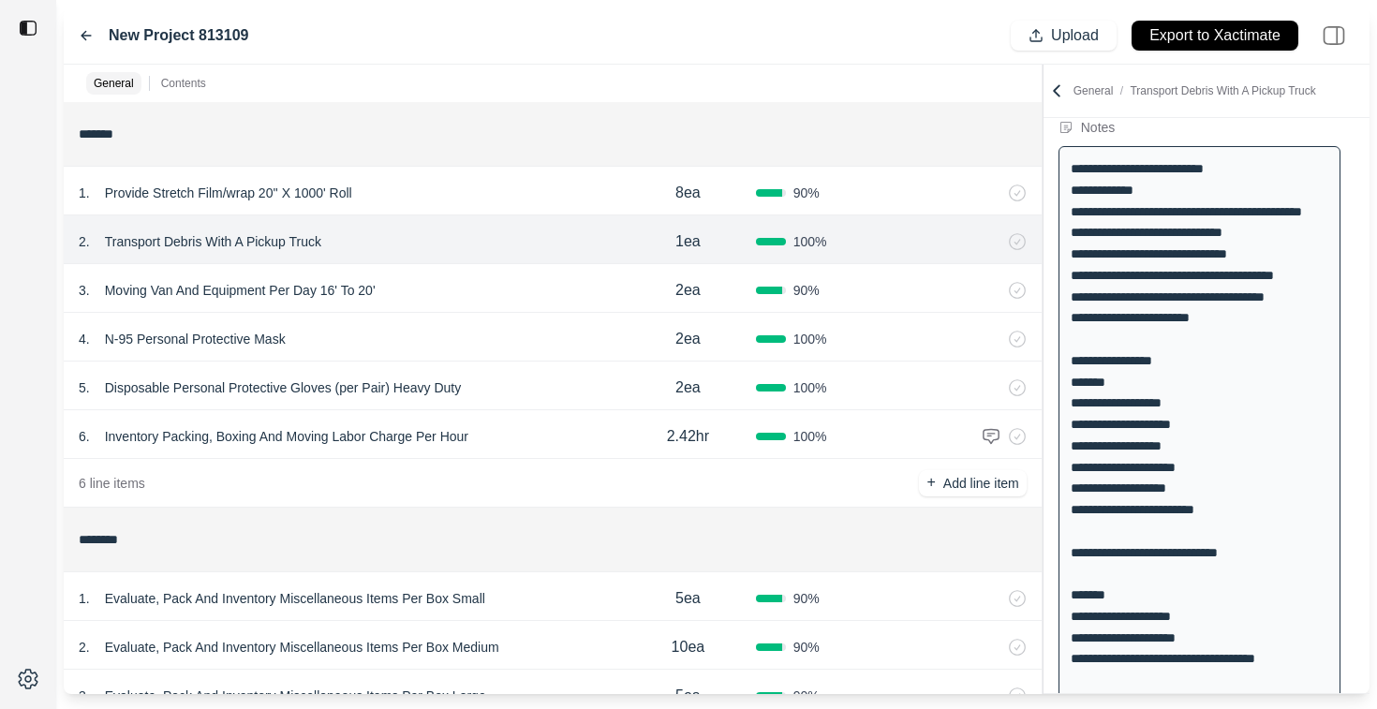
scroll to position [126, 0]
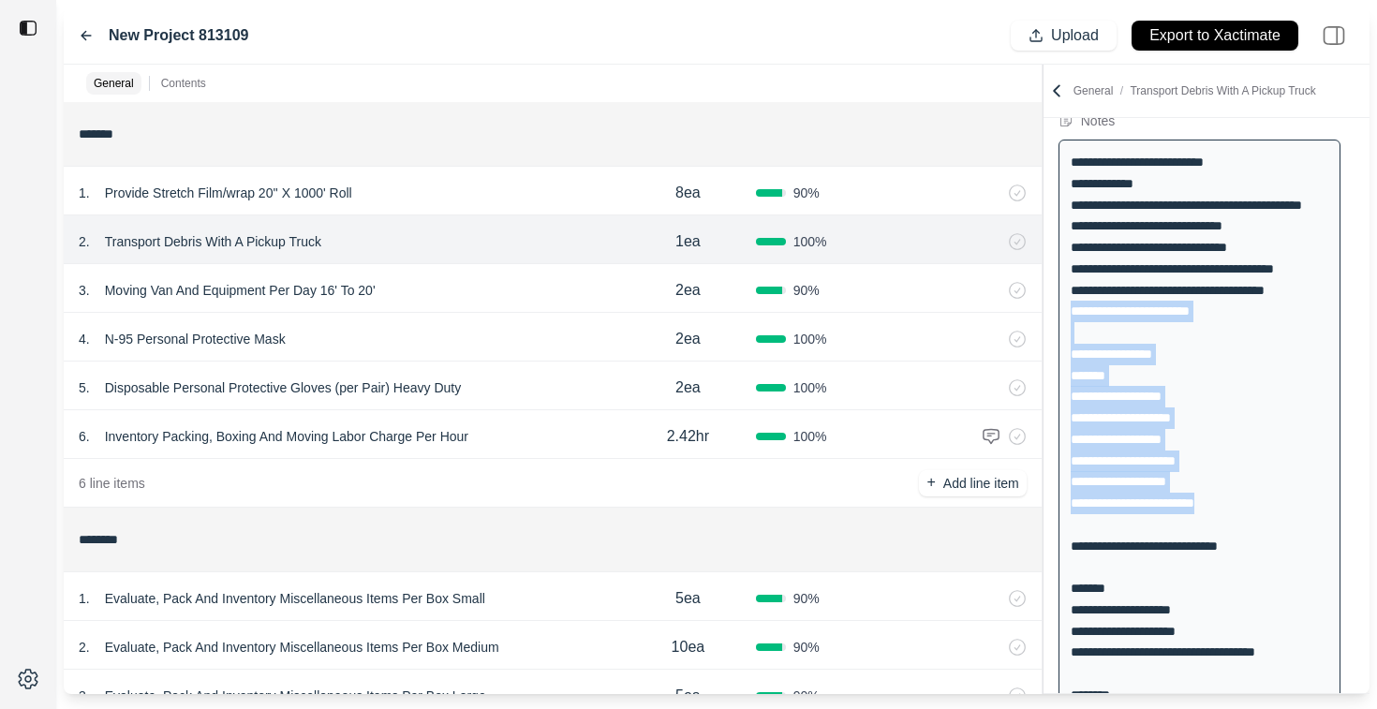
drag, startPoint x: 1232, startPoint y: 528, endPoint x: 1063, endPoint y: 343, distance: 251.2
click at [1062, 343] on div "**********" at bounding box center [1199, 663] width 282 height 1047
click at [1191, 407] on div "**********" at bounding box center [1199, 663] width 282 height 1047
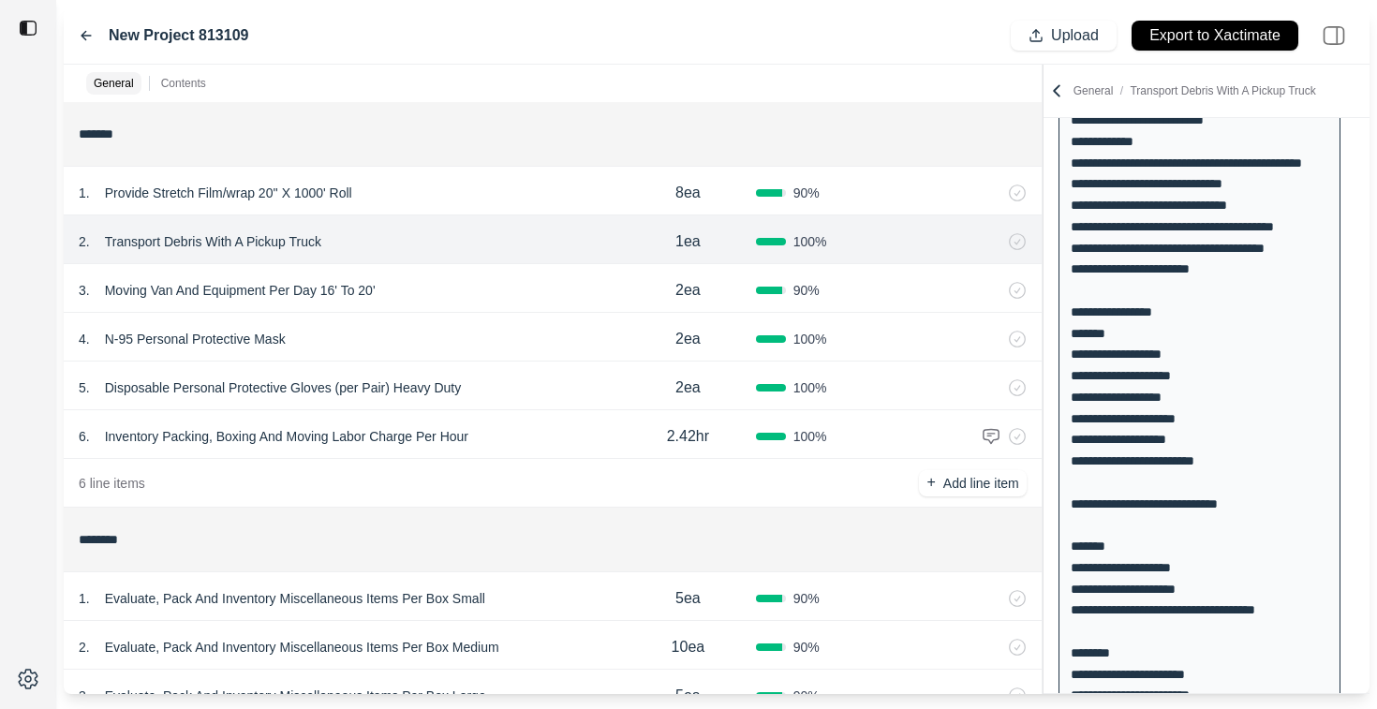
scroll to position [170, 0]
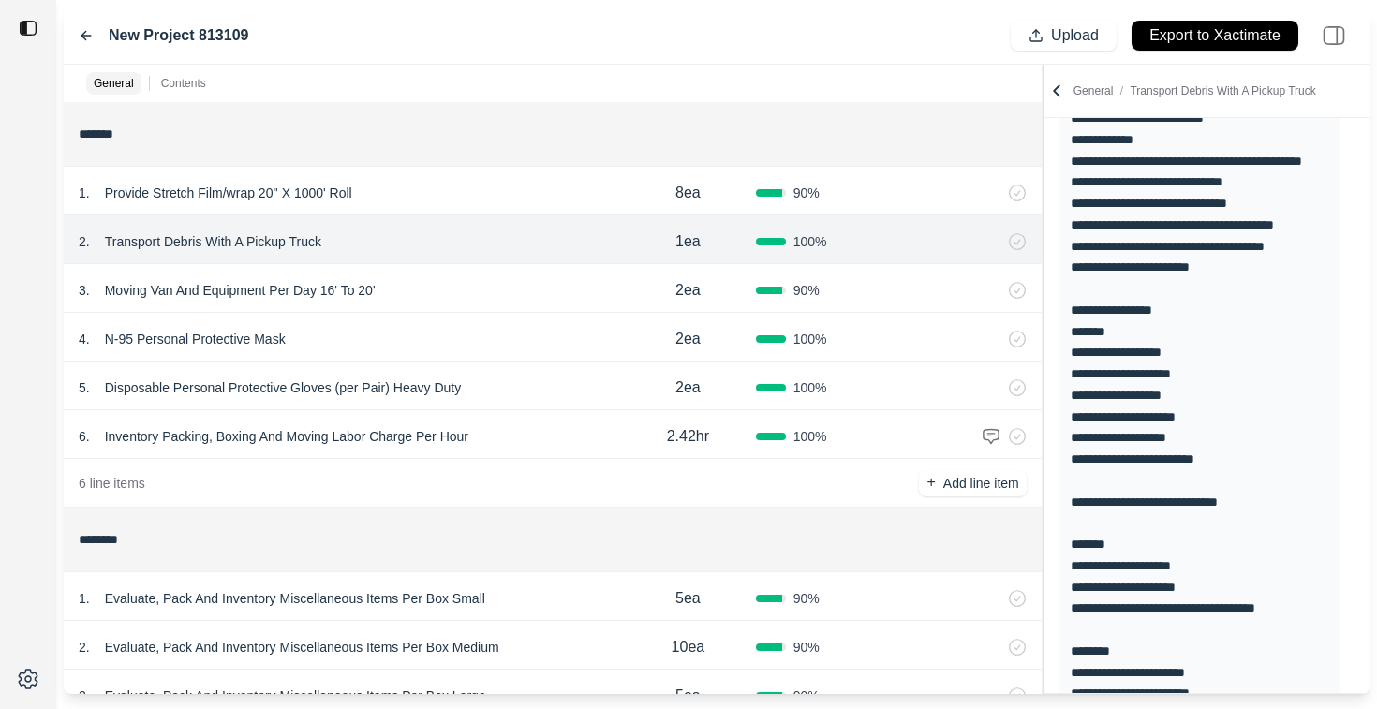
click at [469, 249] on div "2 . Transport Debris With A Pickup Truck" at bounding box center [349, 242] width 541 height 26
click at [464, 273] on div "3 . Moving Van And Equipment Per Day 16' To 20' 2ea 90 %" at bounding box center [553, 288] width 978 height 49
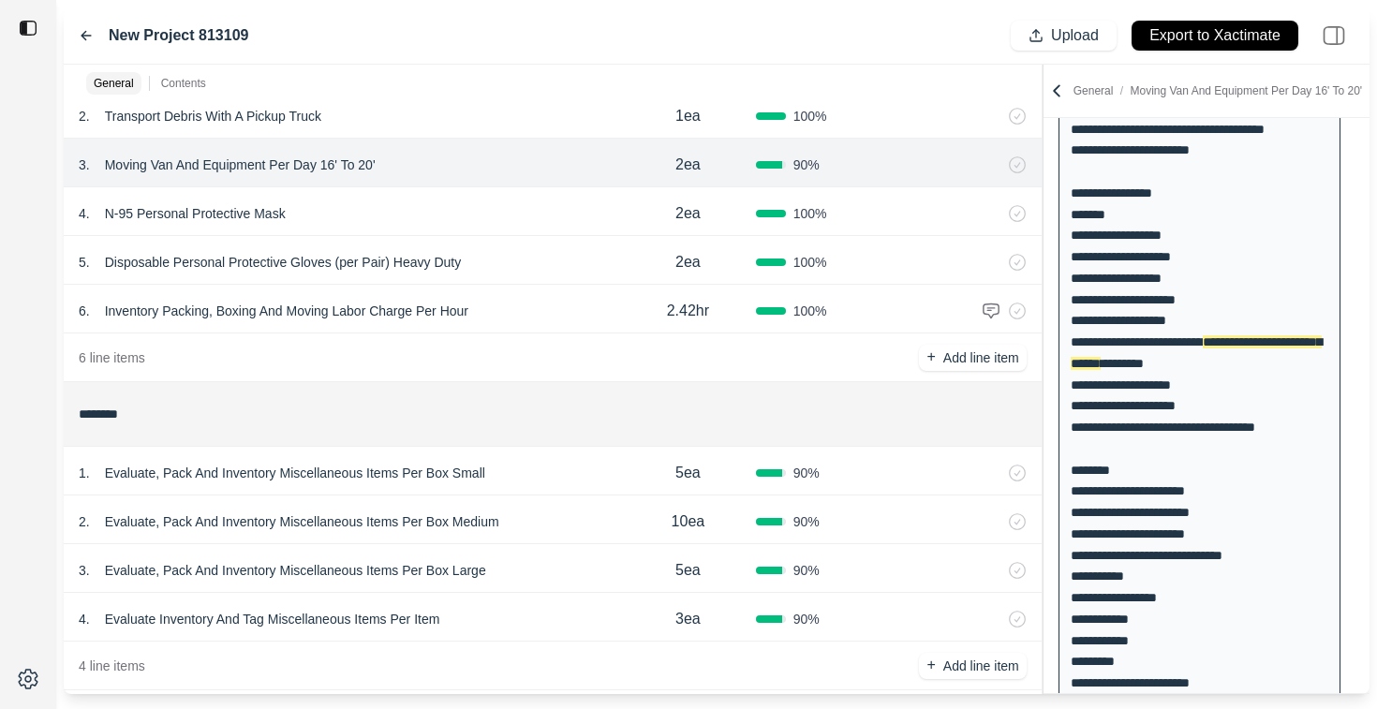
scroll to position [127, 0]
click at [536, 316] on div "6 . Inventory Packing, Boxing And Moving Labor Charge Per Hour" at bounding box center [349, 309] width 541 height 26
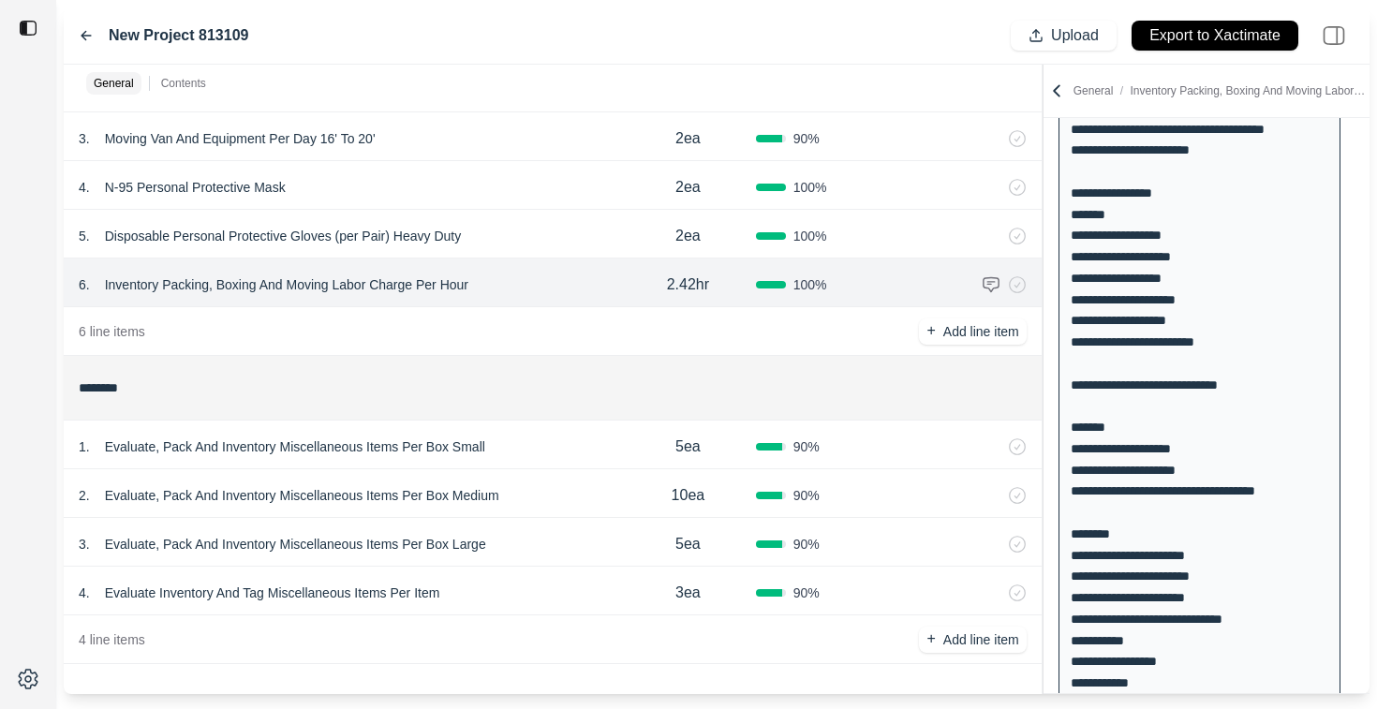
scroll to position [151, 0]
click at [895, 461] on div "1 . Evaluate, Pack And Inventory Miscellaneous Items Per Box Small 5ea 90 %" at bounding box center [553, 445] width 978 height 49
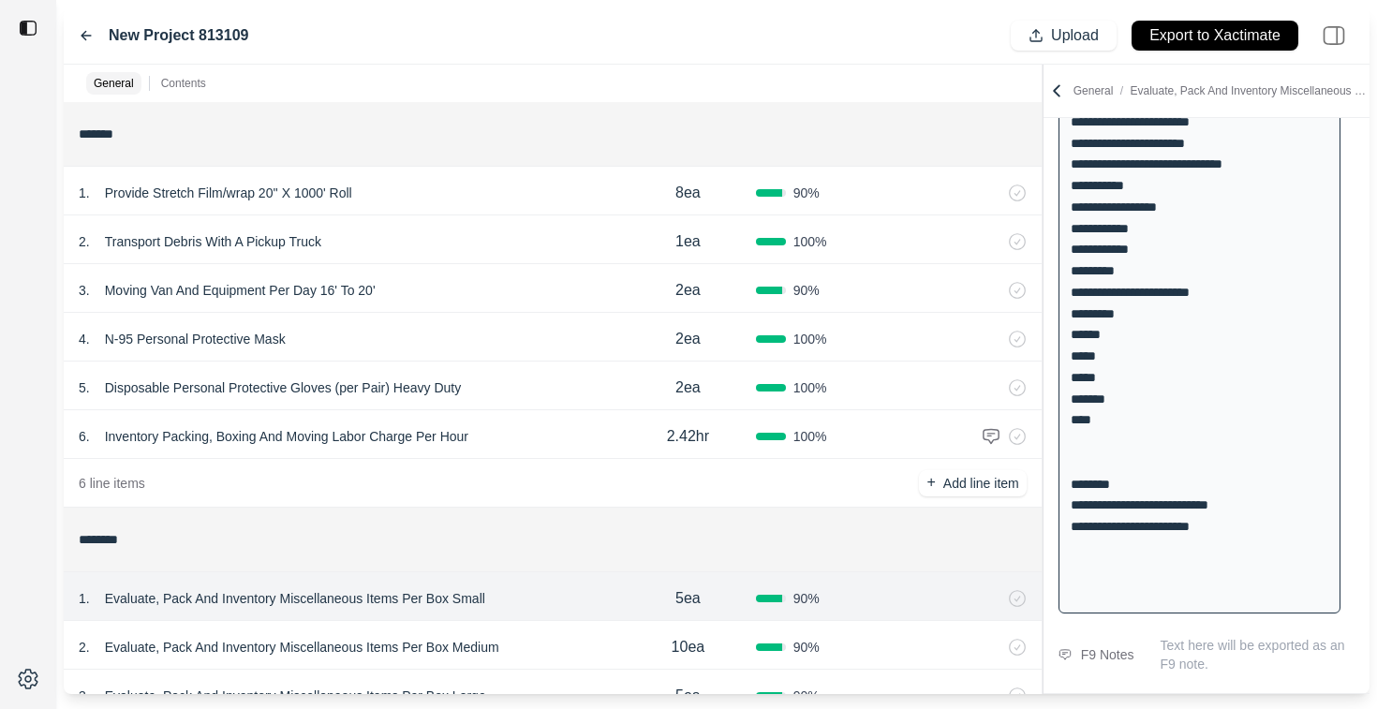
scroll to position [710, 0]
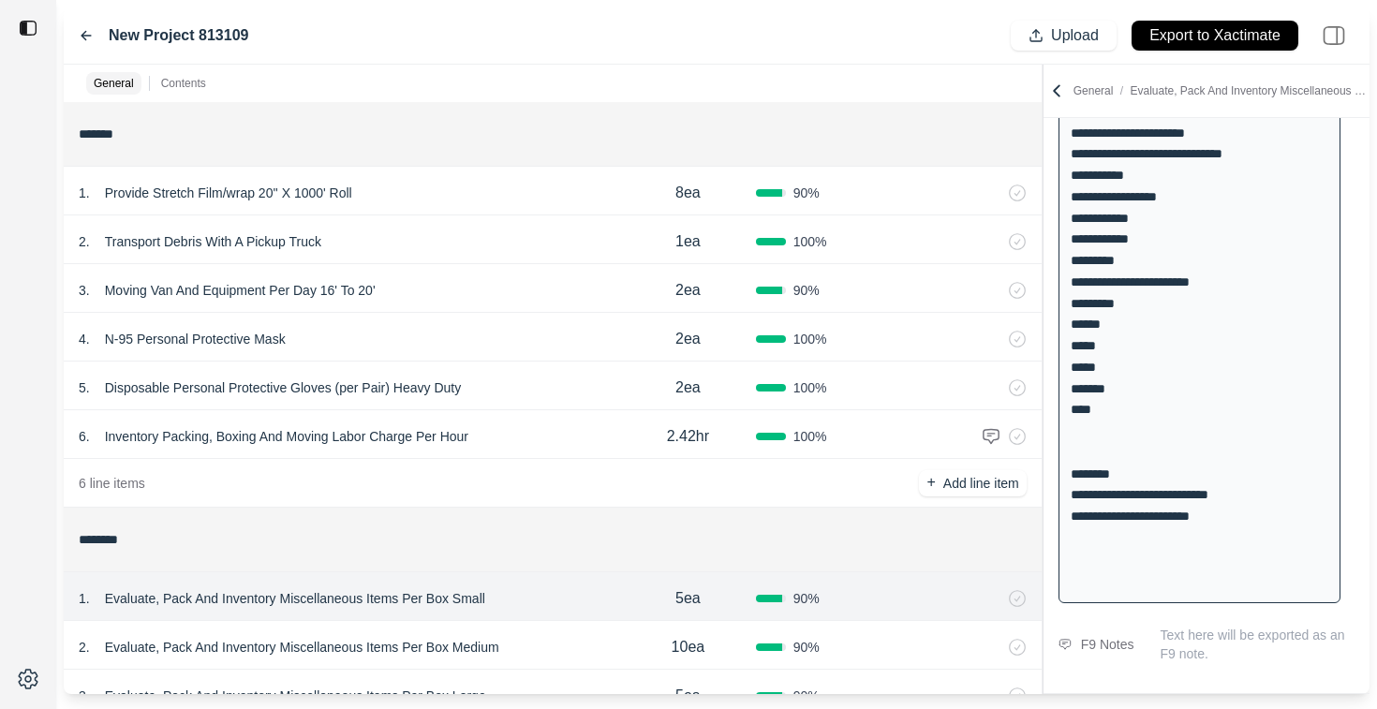
click at [849, 434] on div "100 %" at bounding box center [824, 436] width 136 height 19
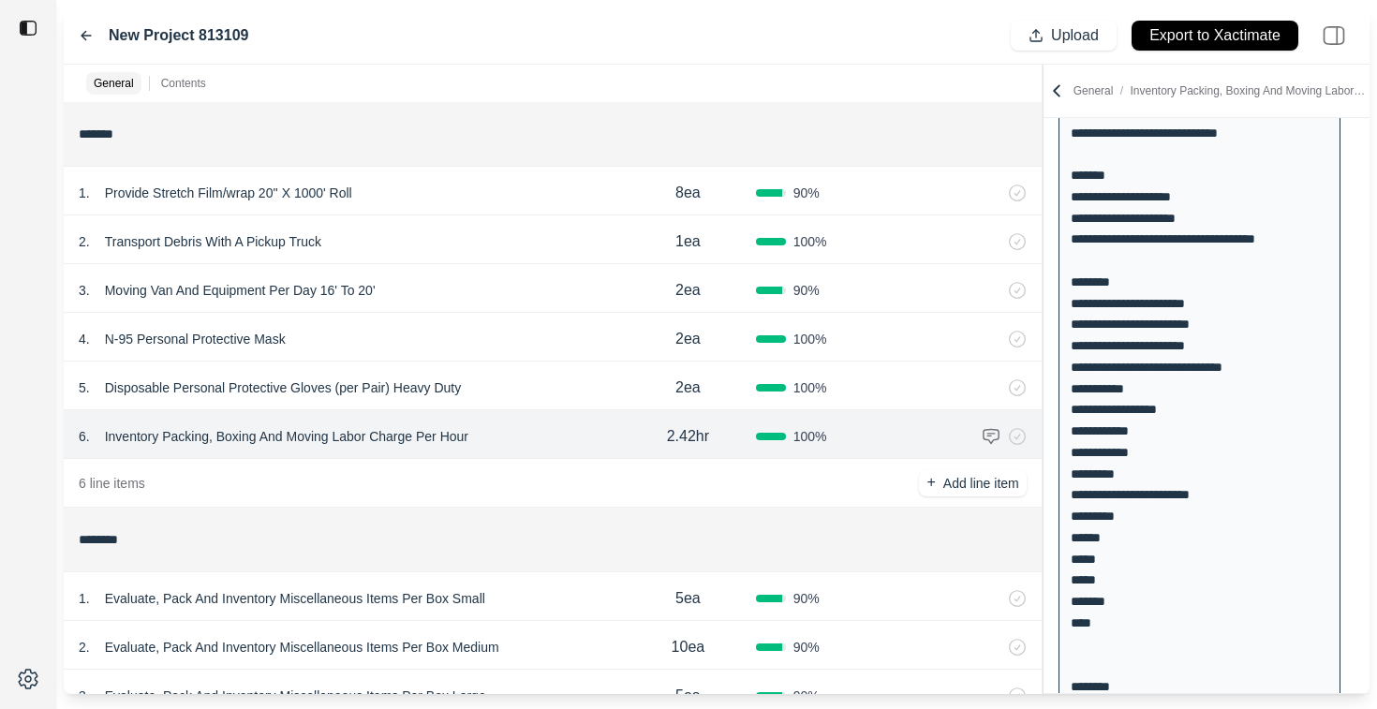
scroll to position [568, 0]
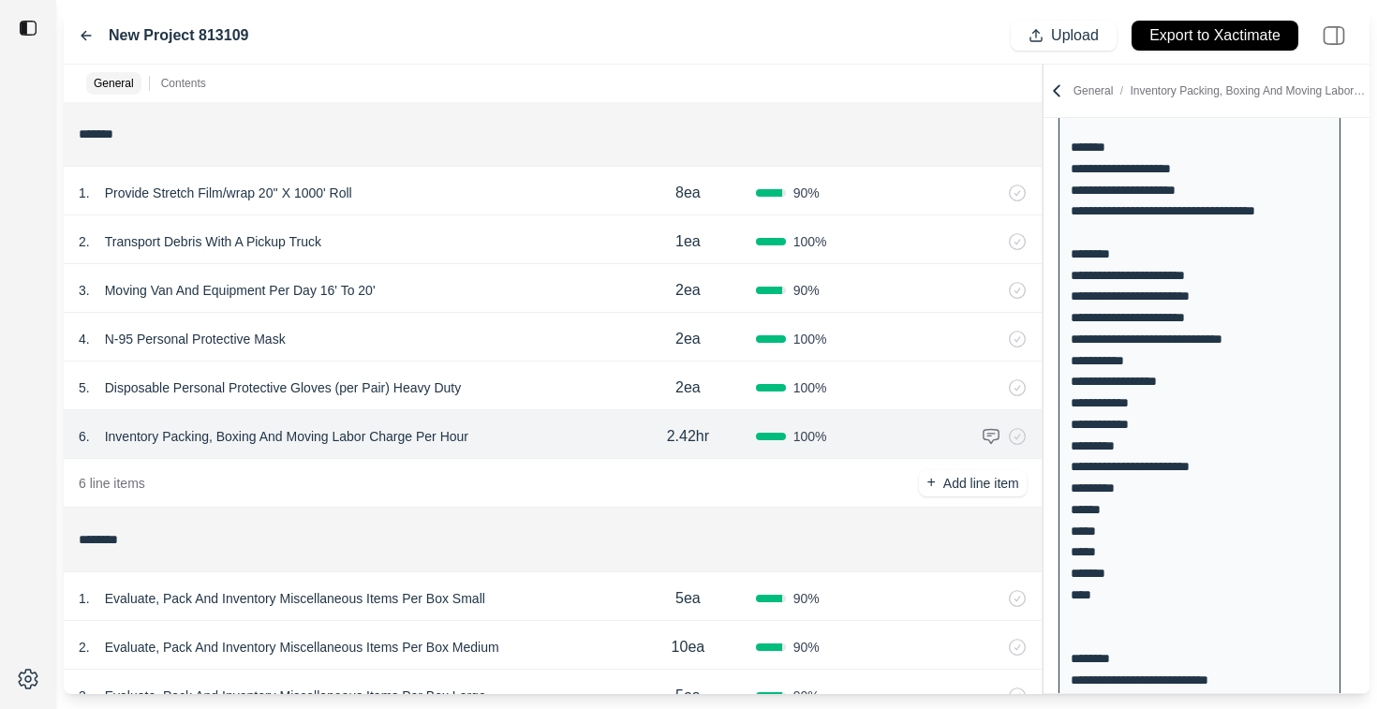
click at [1124, 608] on div "**********" at bounding box center [1199, 221] width 282 height 1047
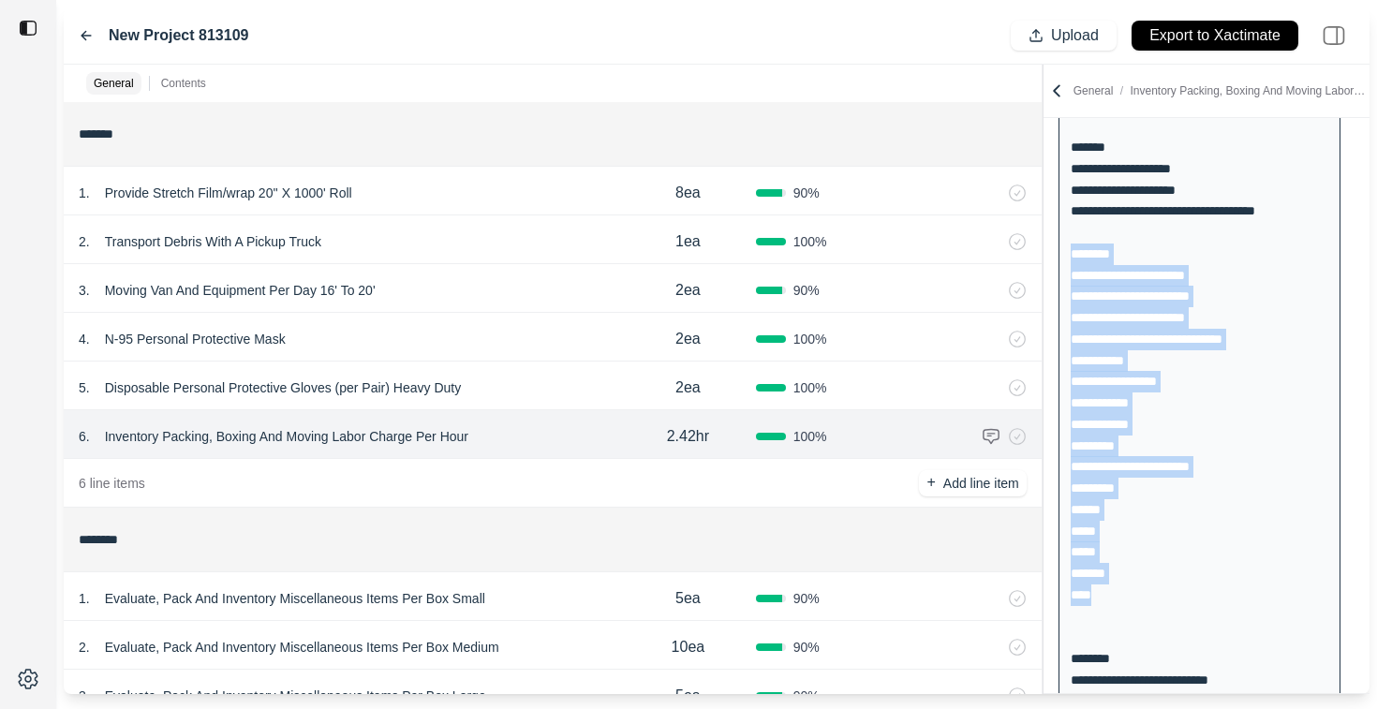
drag, startPoint x: 1110, startPoint y: 615, endPoint x: 1069, endPoint y: 273, distance: 345.1
click at [1069, 273] on div "**********" at bounding box center [1199, 221] width 282 height 1047
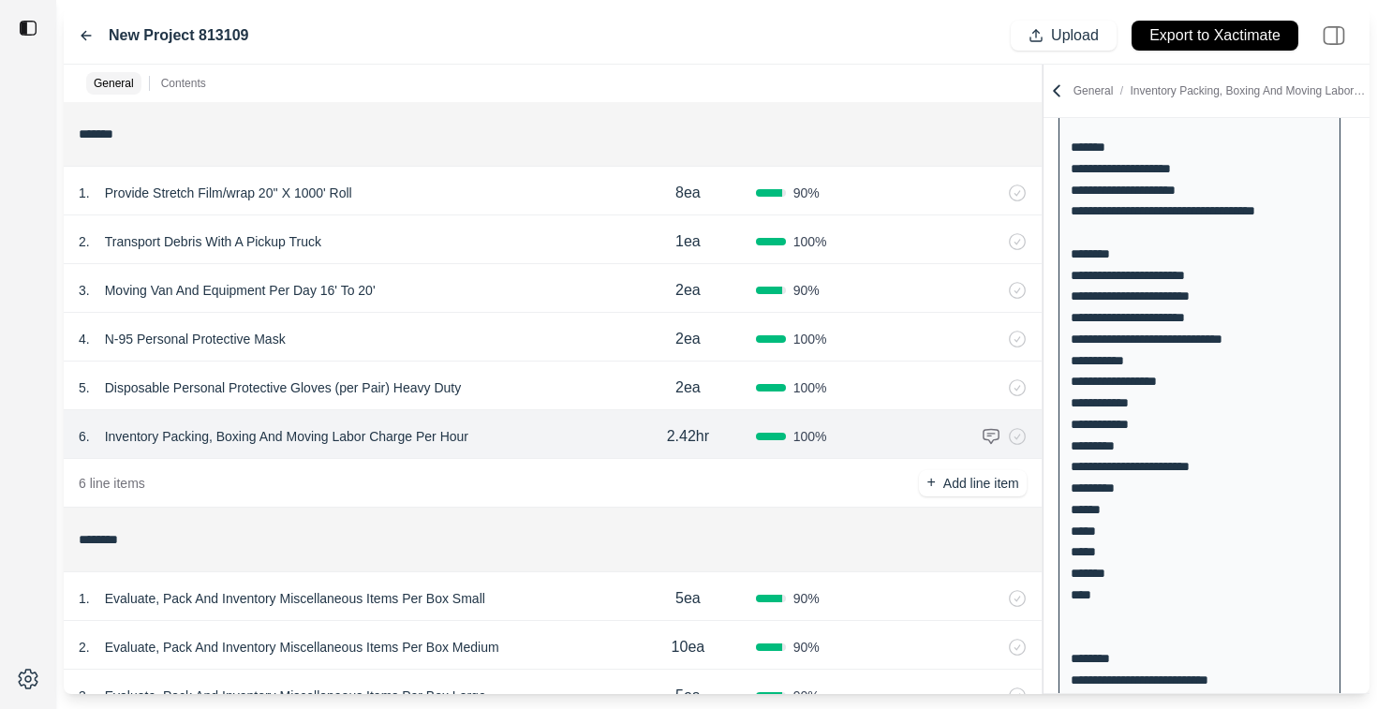
click at [856, 388] on div "100 %" at bounding box center [824, 387] width 136 height 19
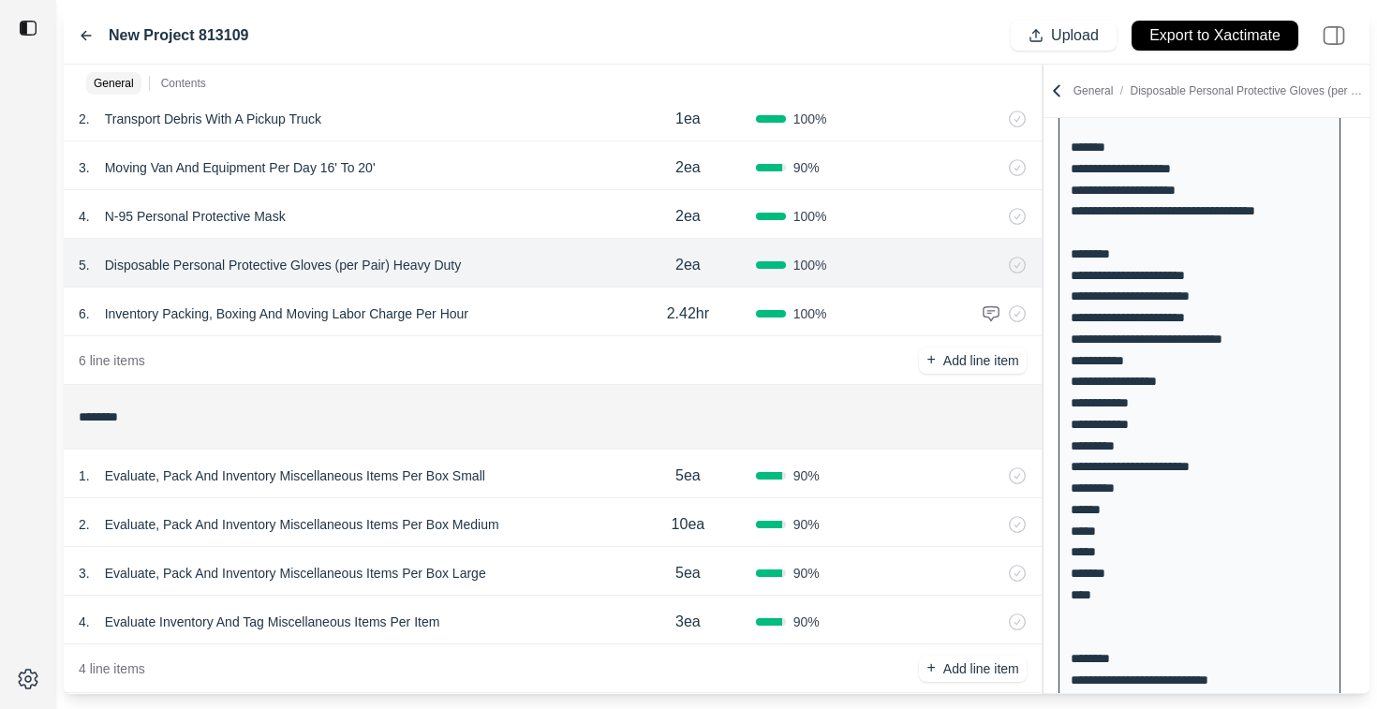
scroll to position [132, 0]
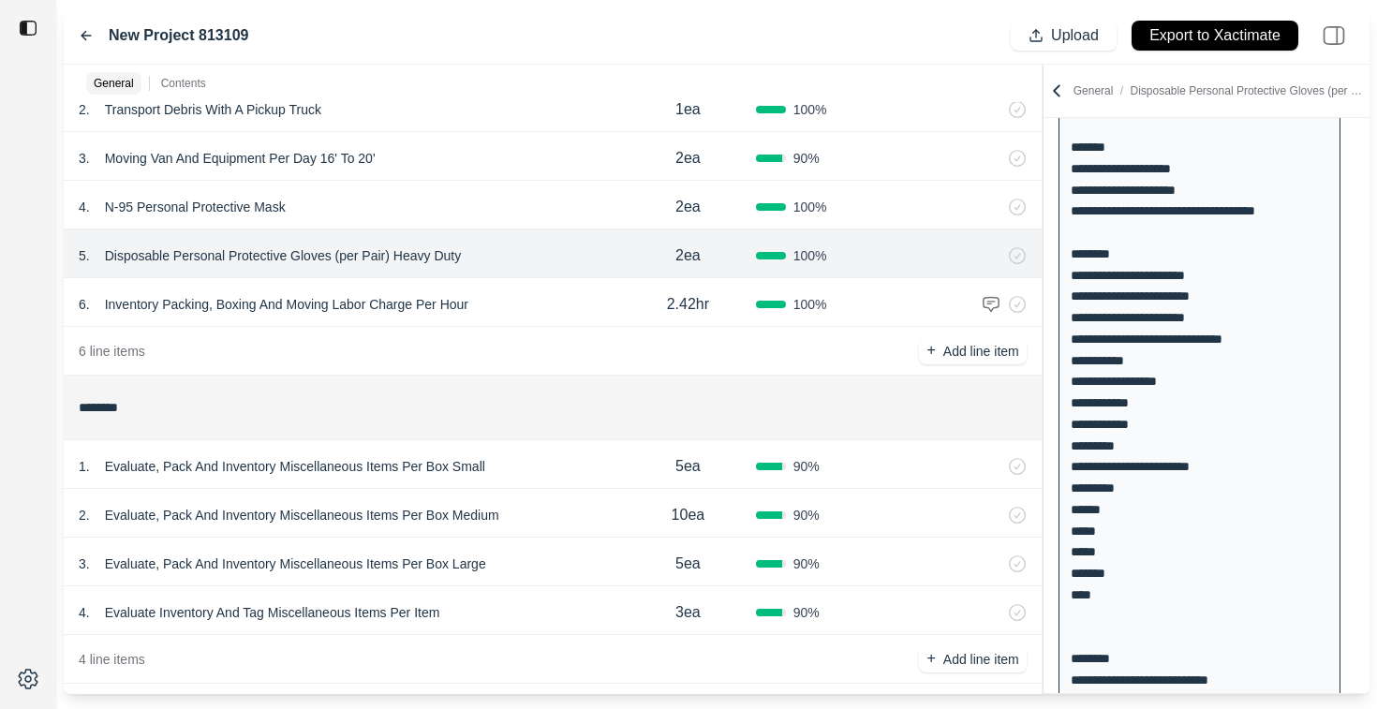
click at [864, 475] on div "90 %" at bounding box center [824, 466] width 136 height 19
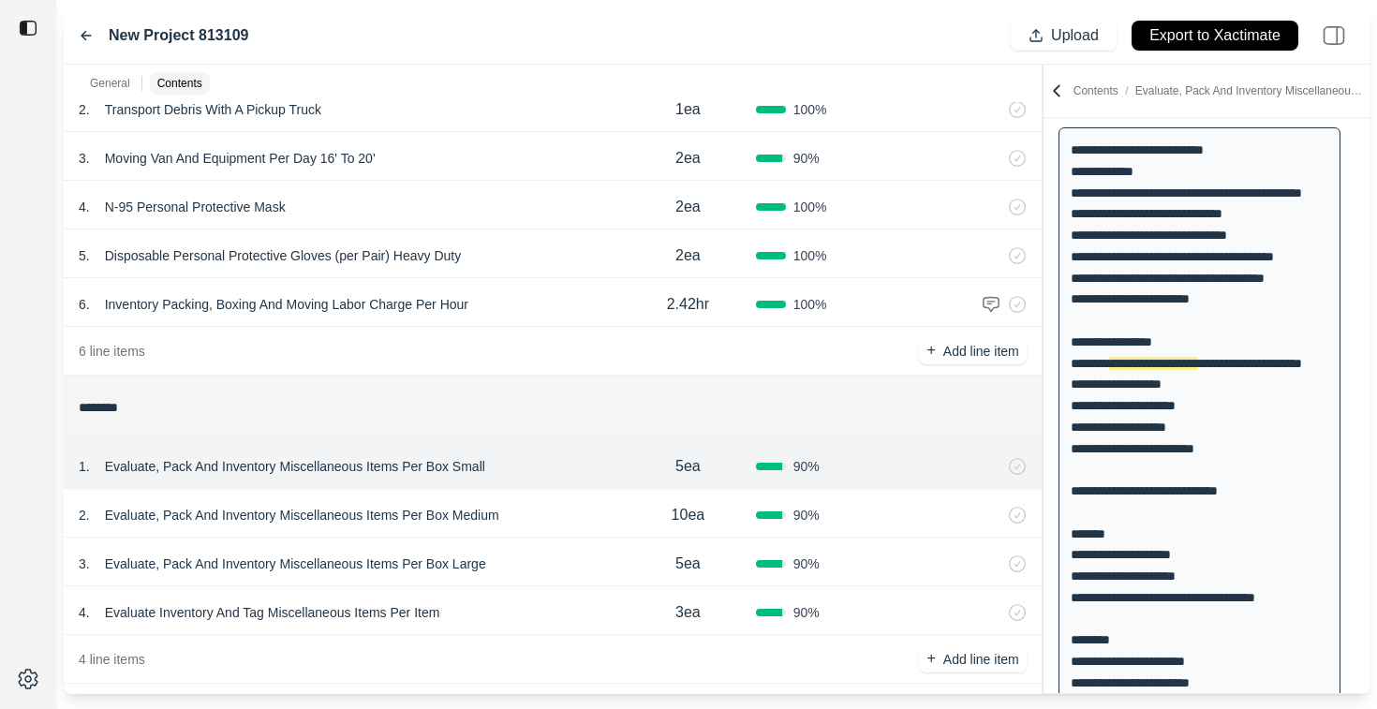
scroll to position [152, 0]
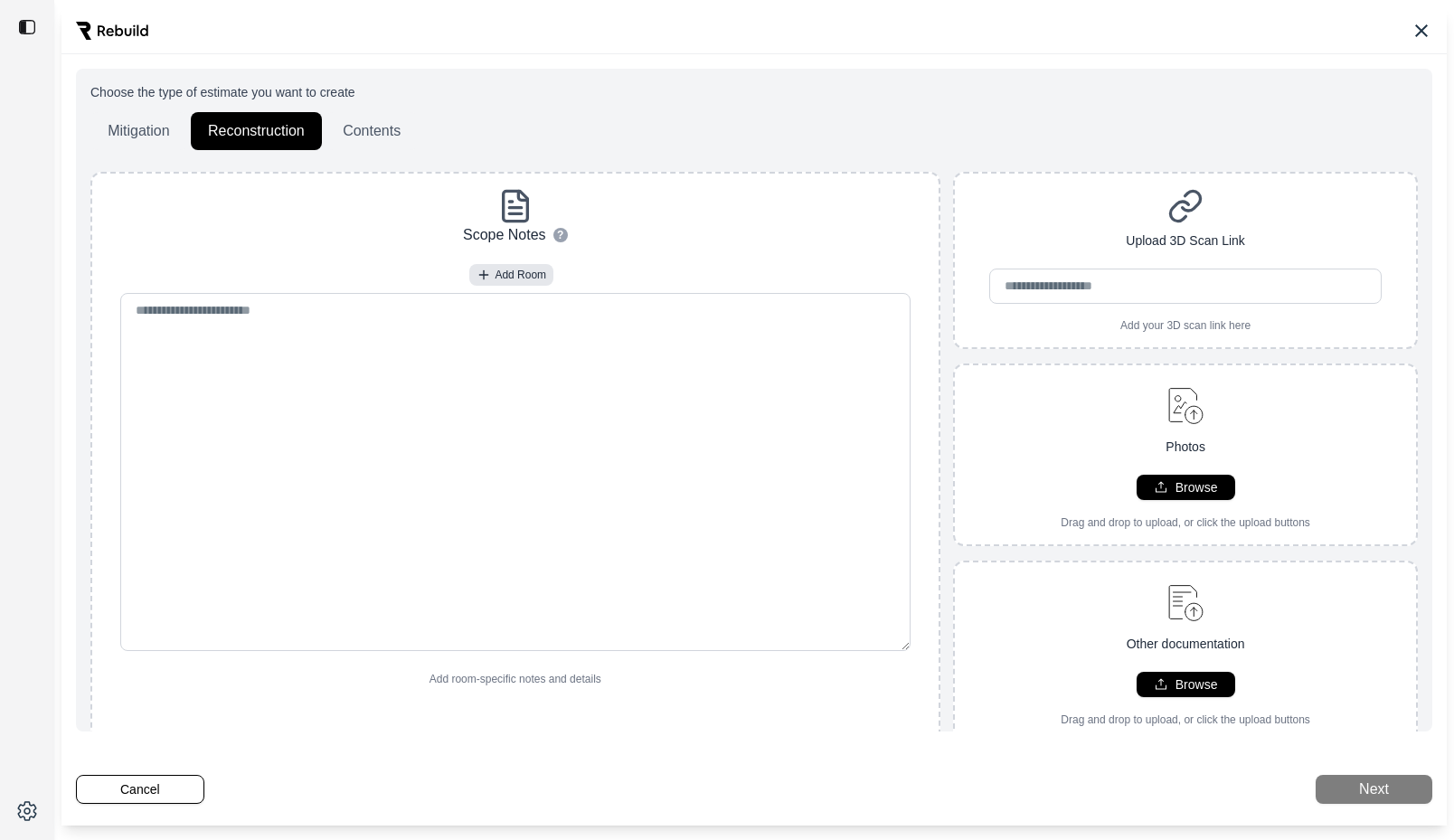
click at [93, 31] on img at bounding box center [112, 30] width 72 height 18
click at [1425, 28] on icon at bounding box center [1421, 31] width 21 height 21
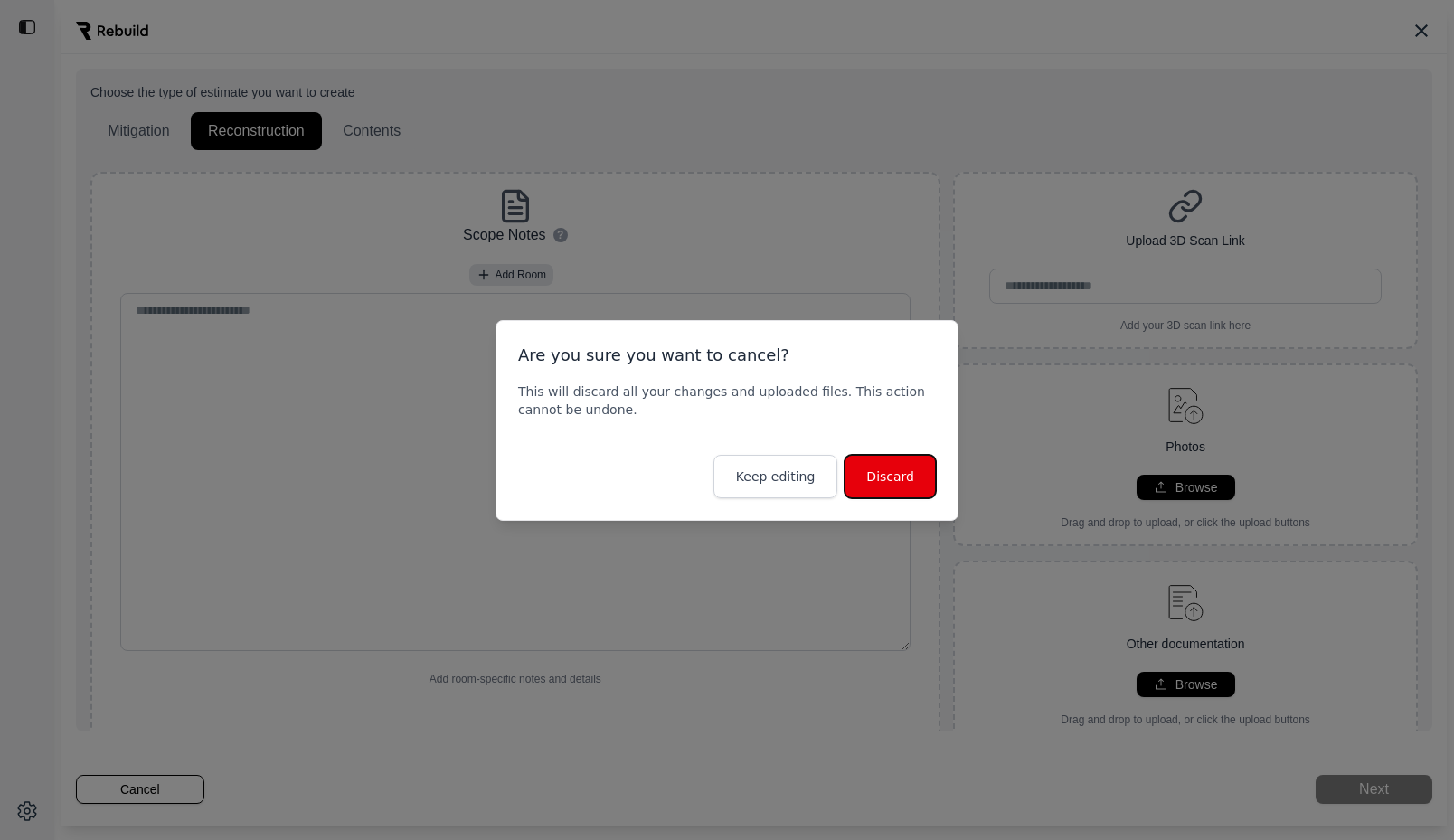
click at [888, 481] on button "Discard" at bounding box center [890, 476] width 92 height 43
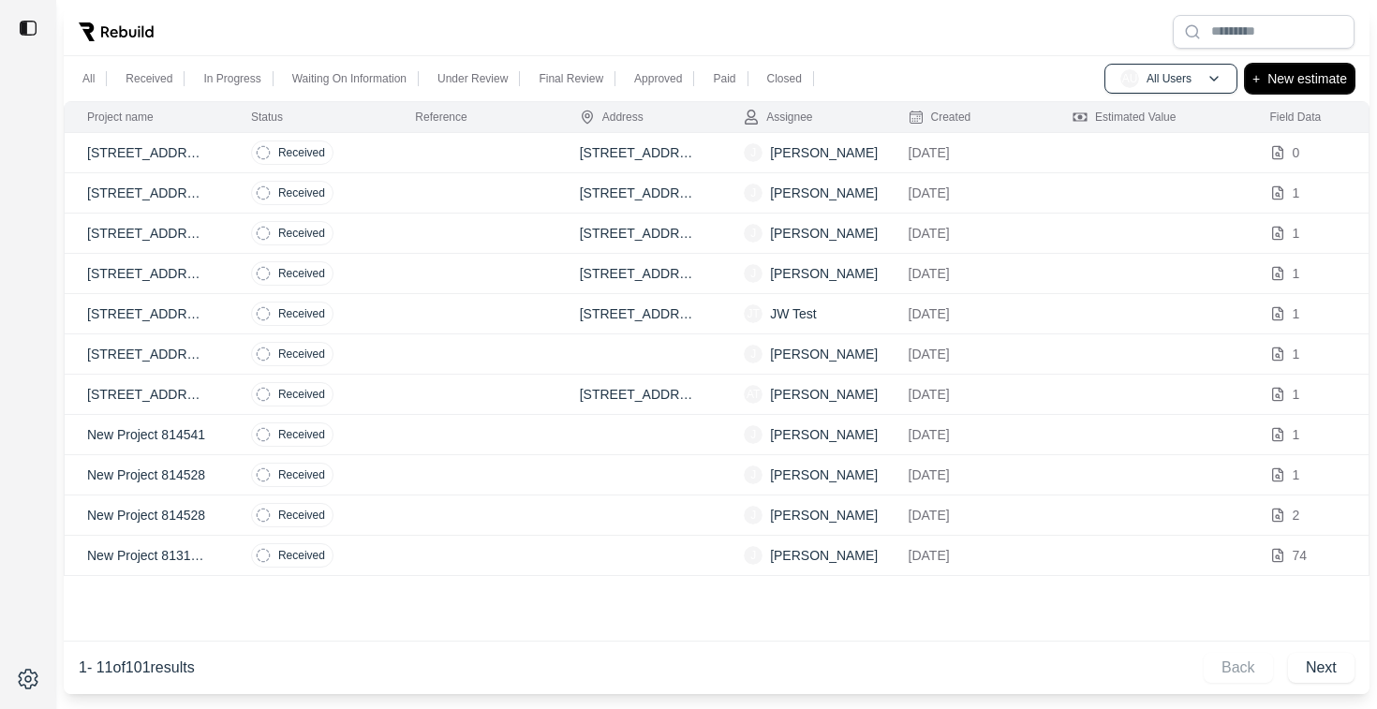
click at [1290, 78] on p "New estimate" at bounding box center [1307, 78] width 80 height 22
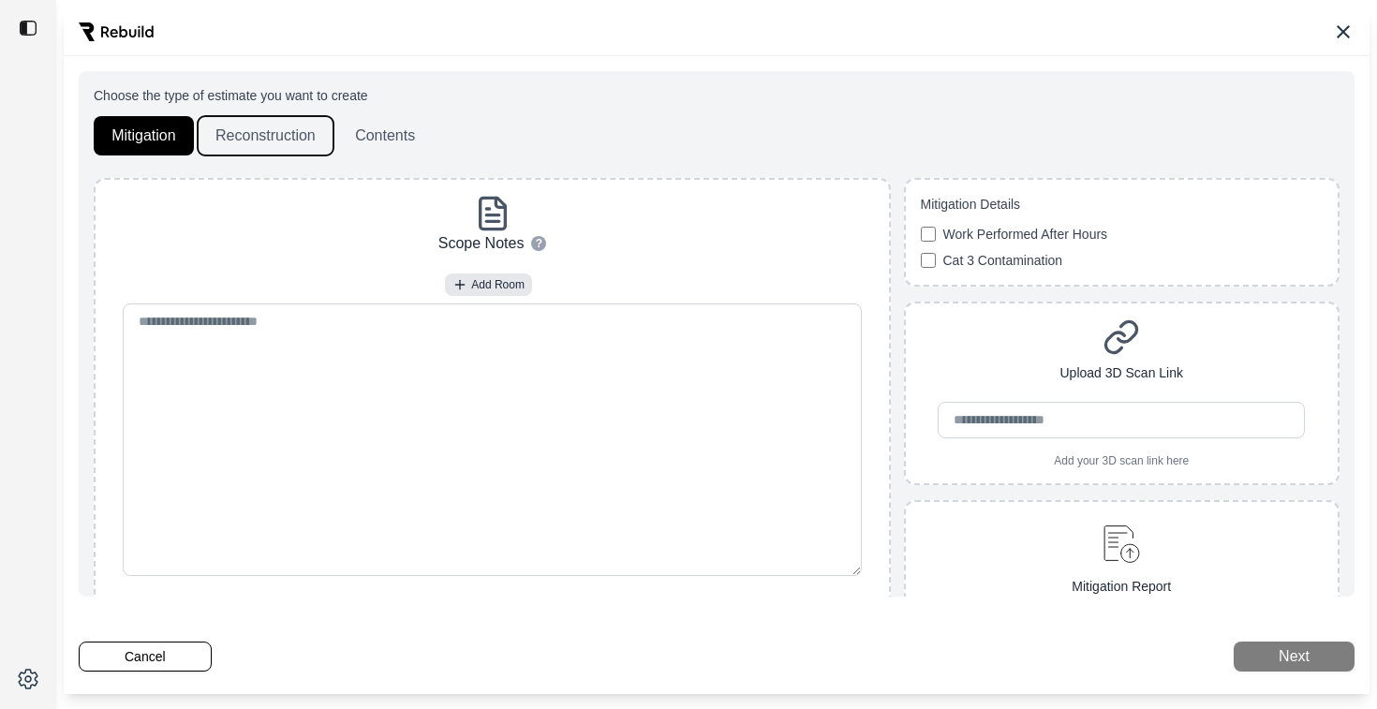
click at [225, 138] on button "Reconstruction" at bounding box center [266, 135] width 136 height 39
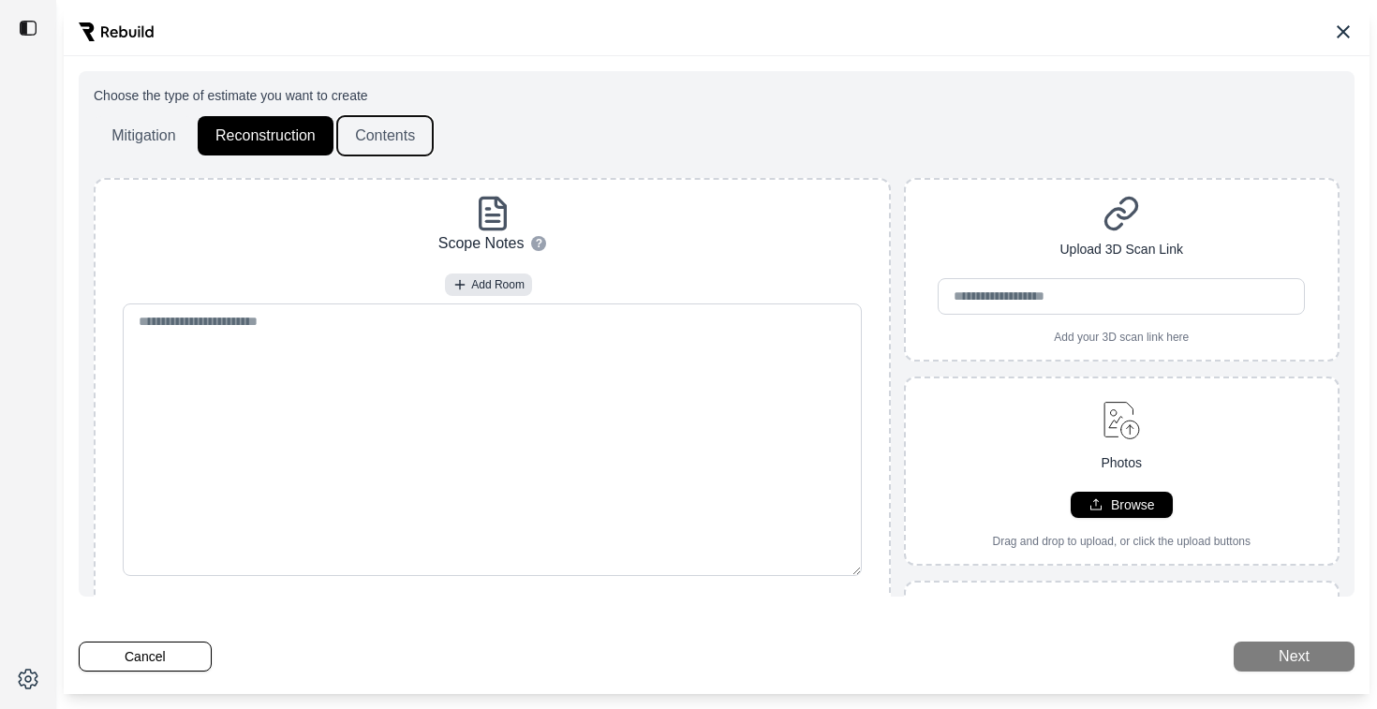
click at [371, 132] on button "Contents" at bounding box center [385, 135] width 96 height 39
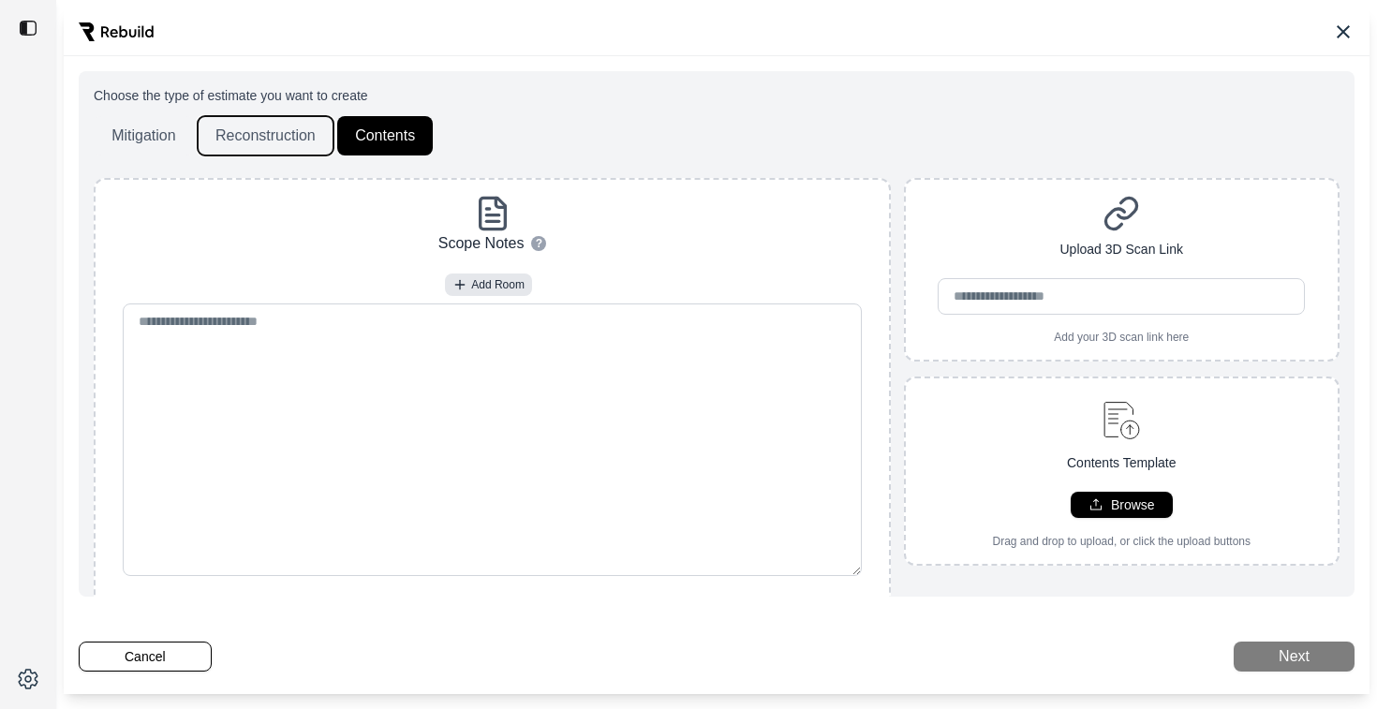
click at [299, 135] on button "Reconstruction" at bounding box center [266, 135] width 136 height 39
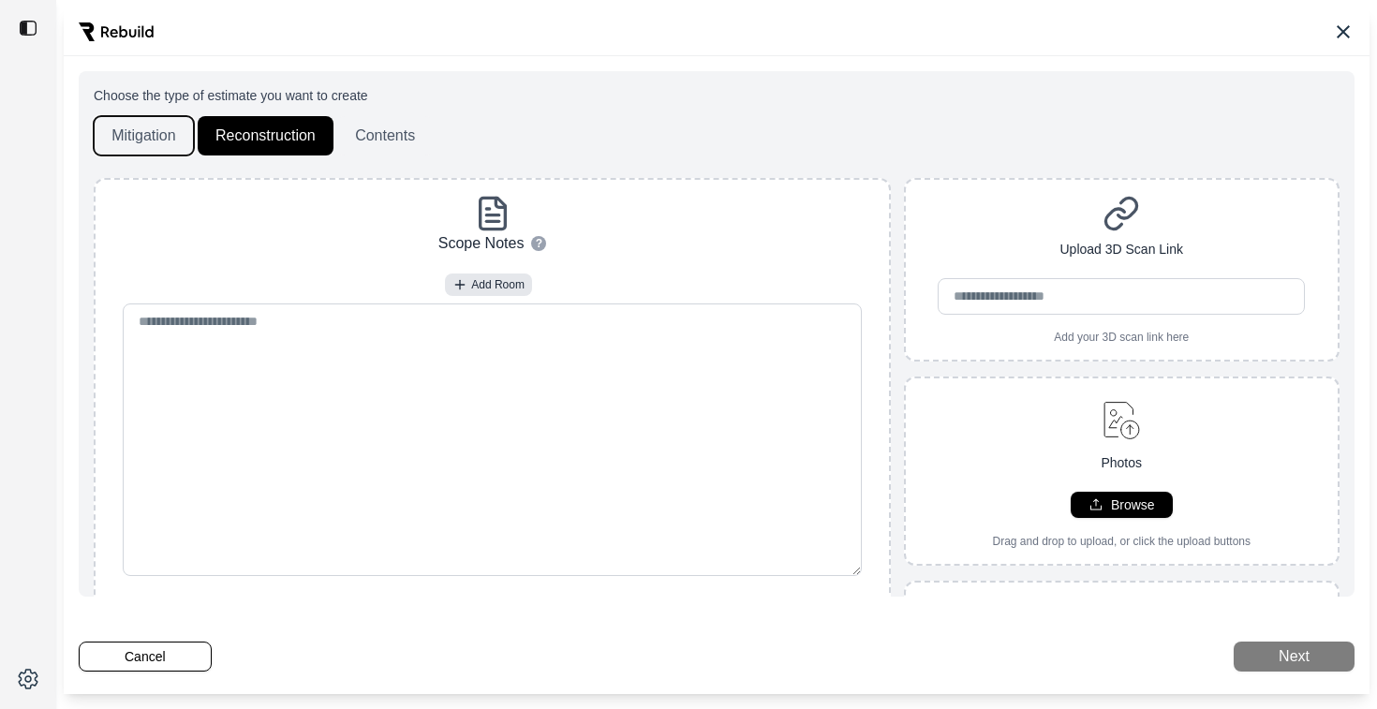
click at [149, 141] on button "Mitigation" at bounding box center [144, 135] width 100 height 39
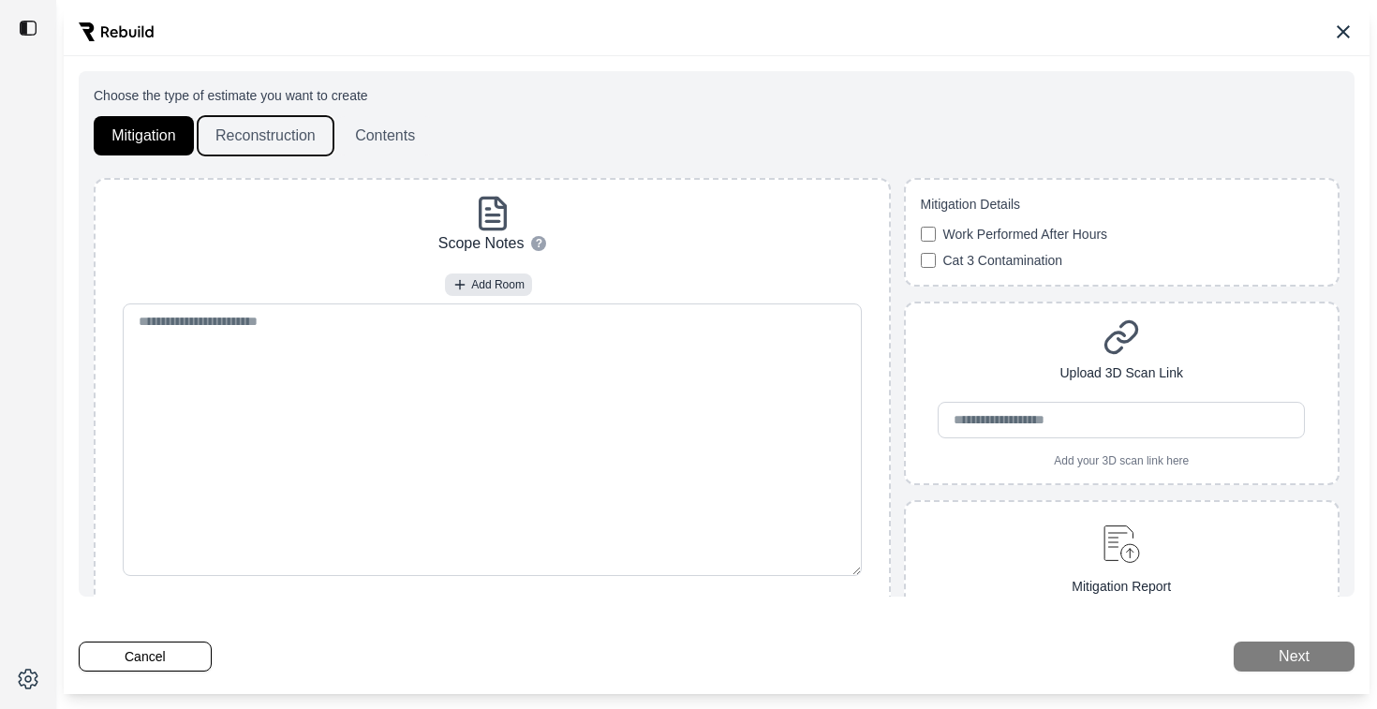
click at [257, 143] on button "Reconstruction" at bounding box center [266, 135] width 136 height 39
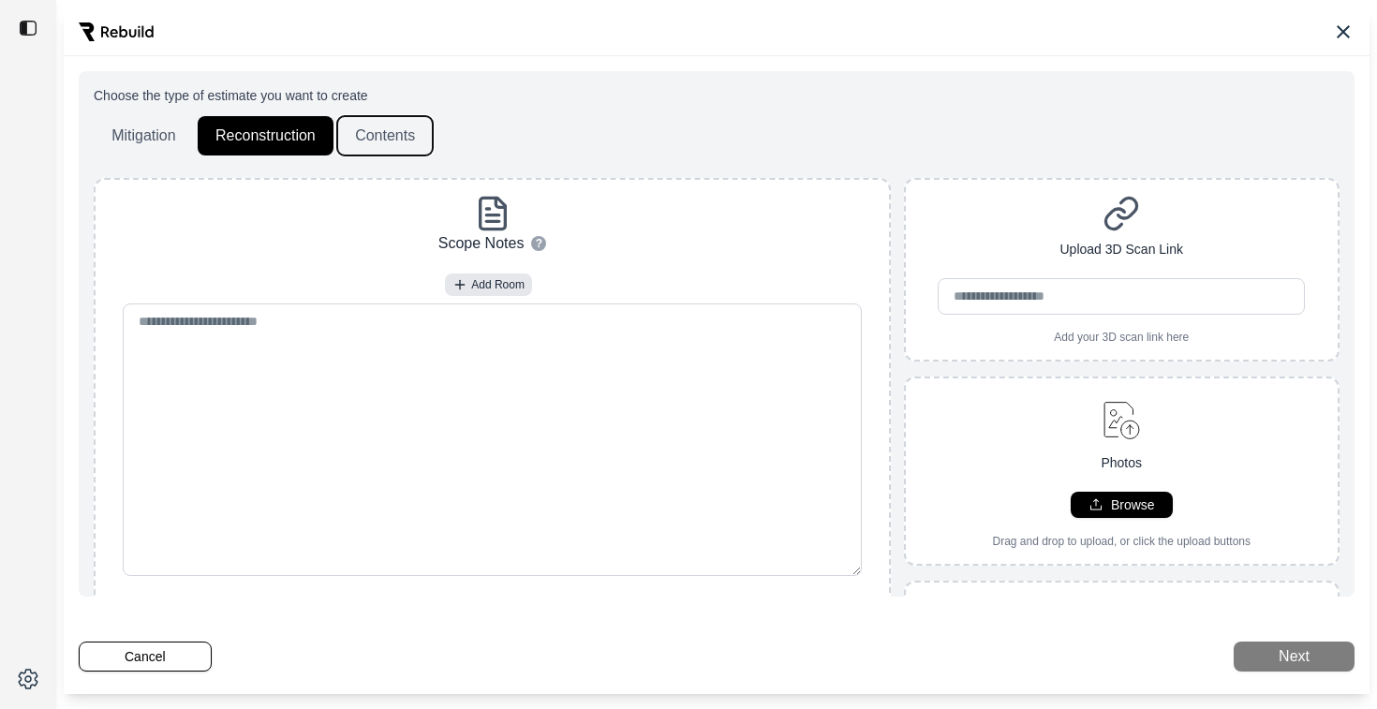
click at [419, 142] on button "Contents" at bounding box center [385, 135] width 96 height 39
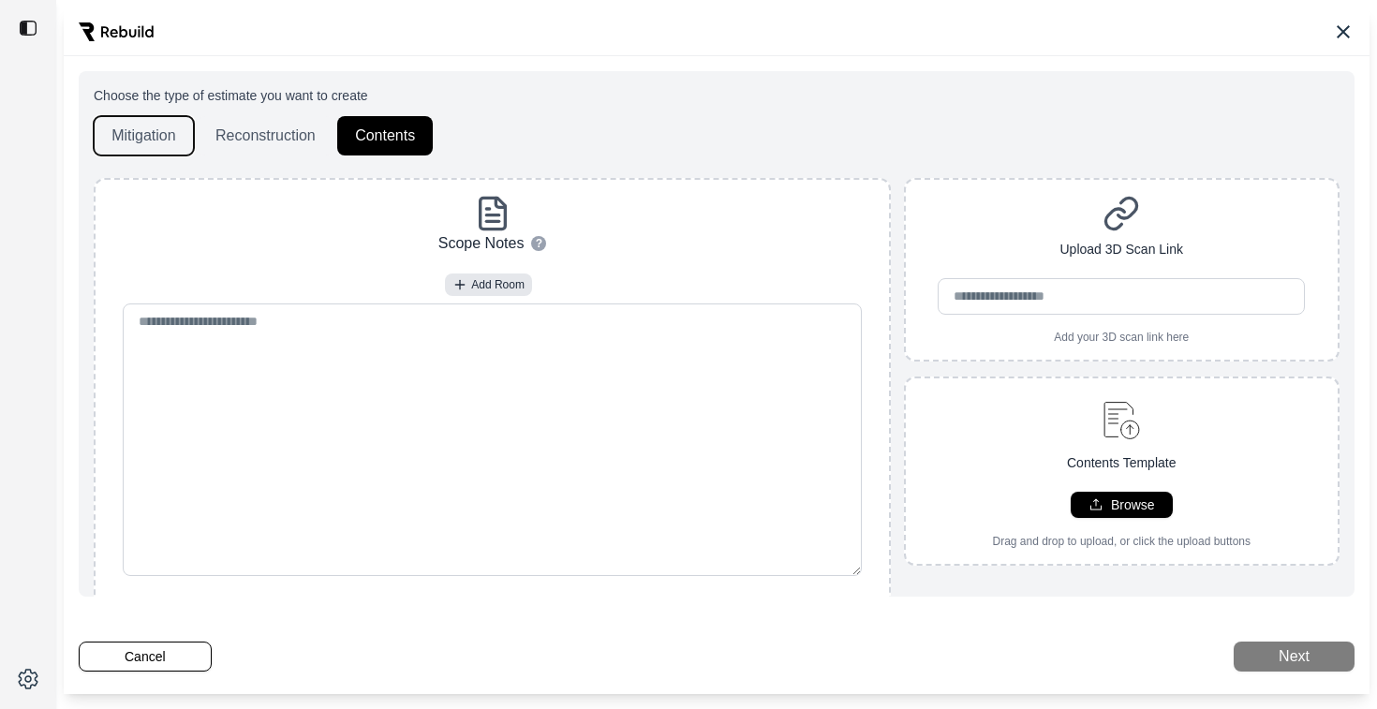
click at [177, 138] on button "Mitigation" at bounding box center [144, 135] width 100 height 39
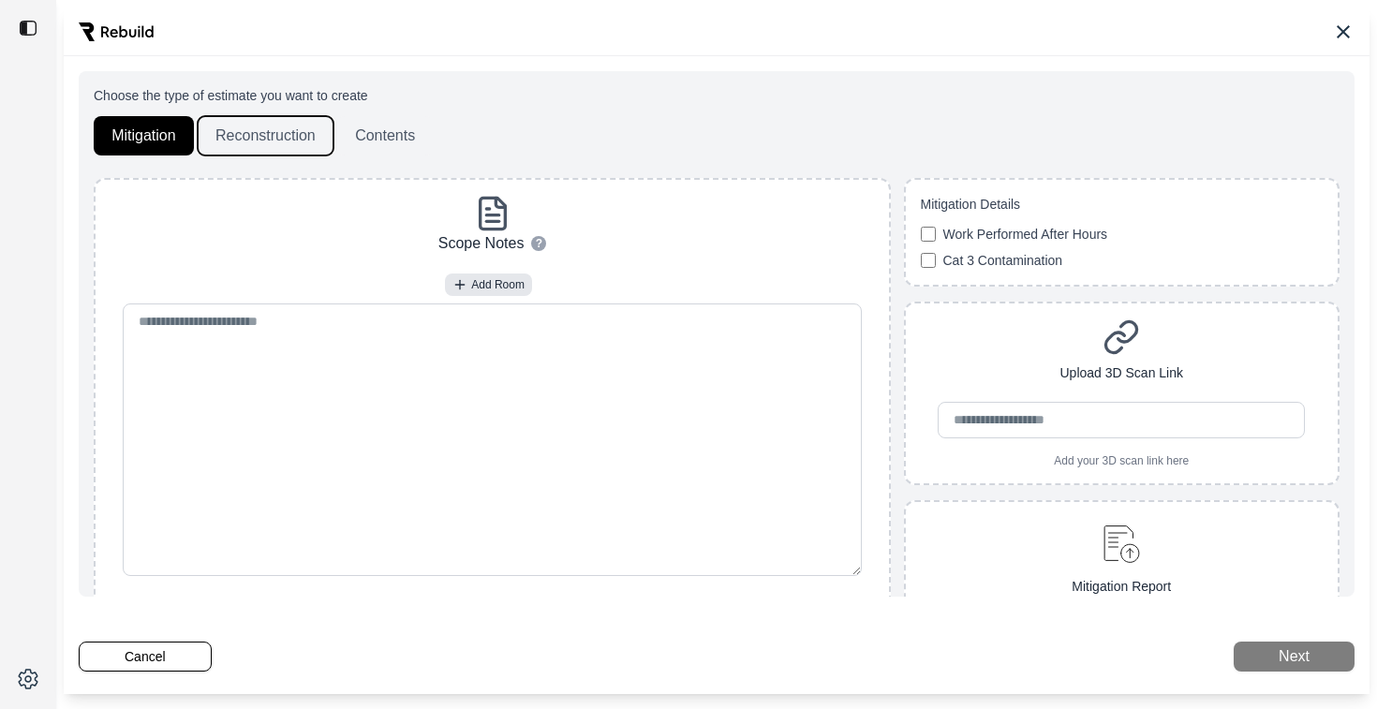
click at [273, 139] on button "Reconstruction" at bounding box center [266, 135] width 136 height 39
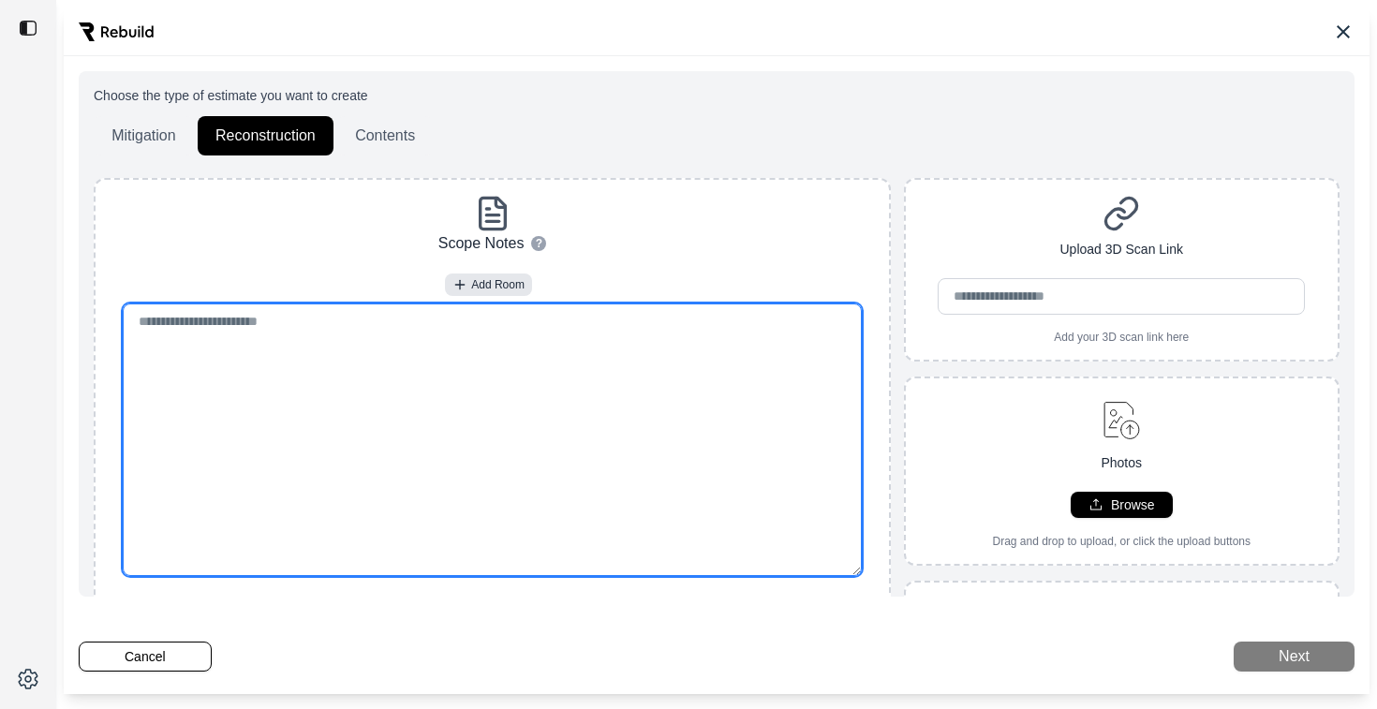
click at [267, 324] on textarea at bounding box center [493, 439] width 740 height 273
paste textarea "**********"
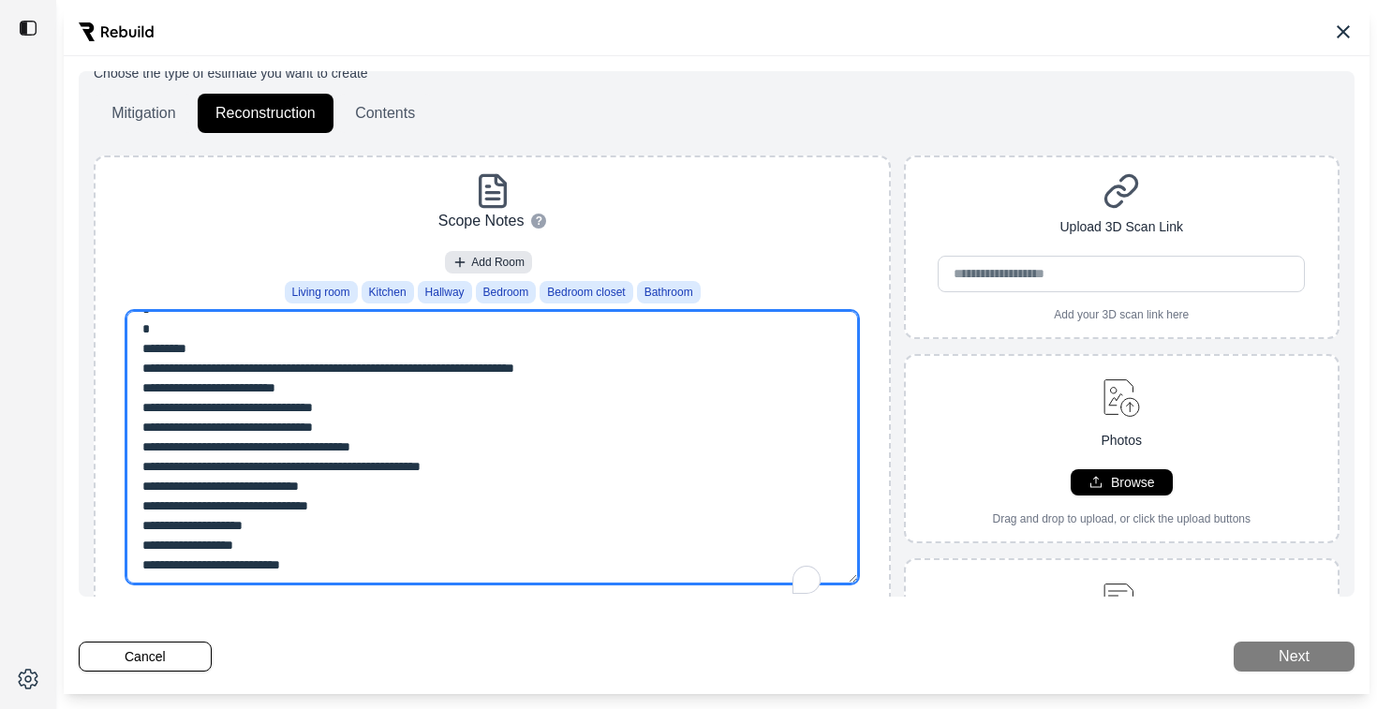
scroll to position [22, 0]
type textarea "**********"
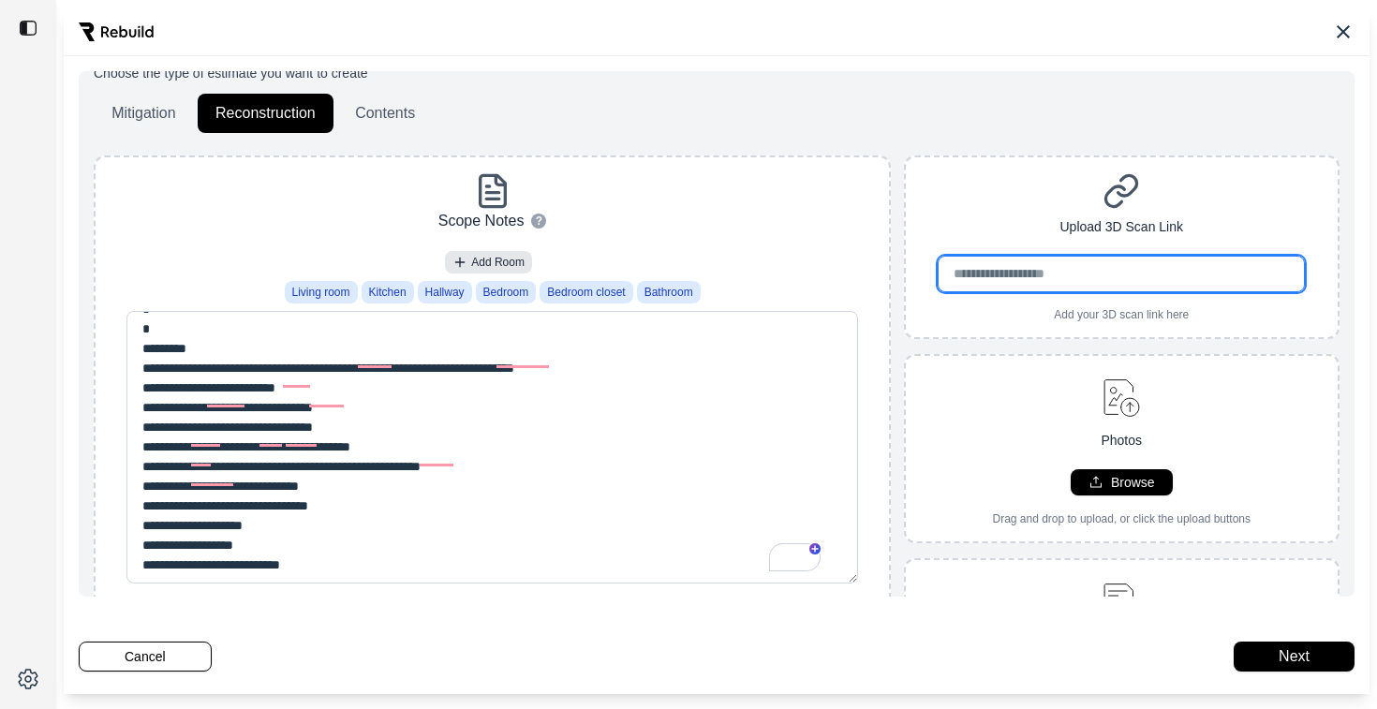
click at [1026, 268] on input "url" at bounding box center [1120, 274] width 367 height 37
paste input "url"
click at [991, 270] on input "url" at bounding box center [1120, 274] width 367 height 37
paste input "url"
click at [980, 276] on input "url" at bounding box center [1120, 274] width 367 height 37
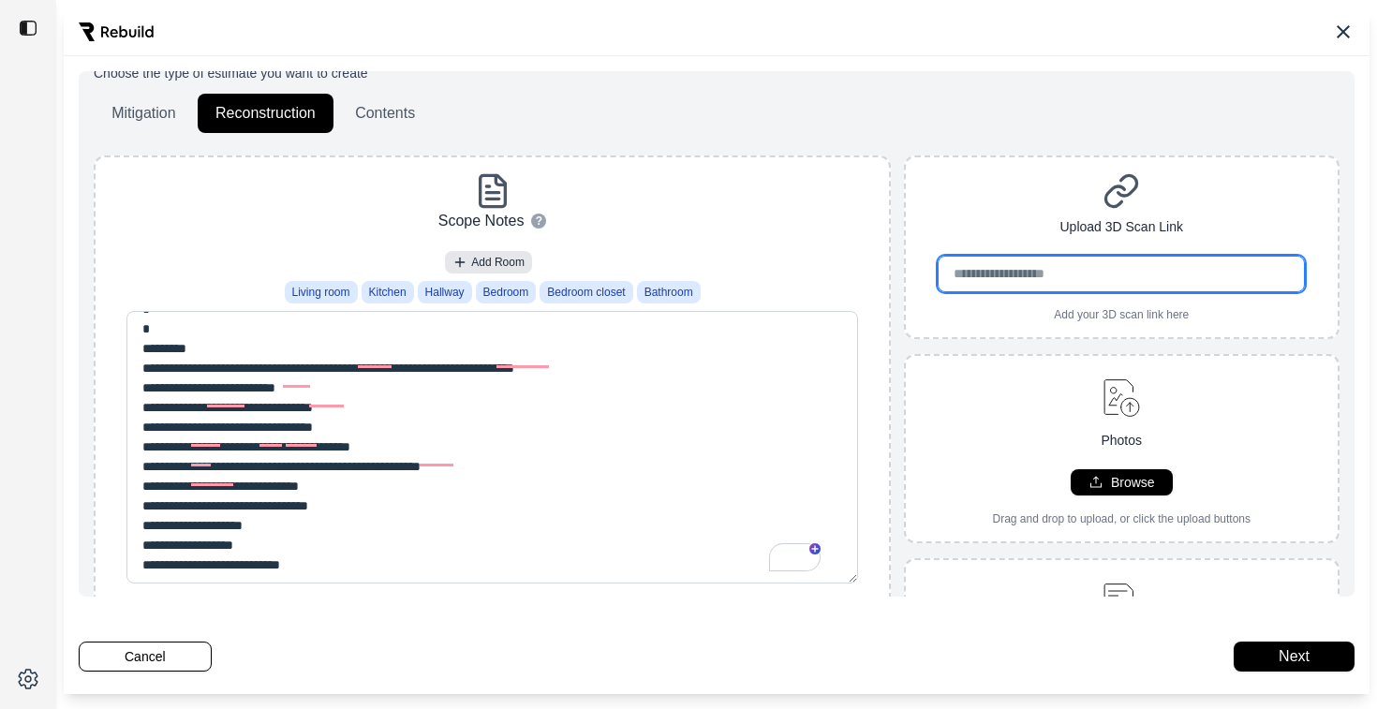
click at [980, 276] on input "url" at bounding box center [1120, 274] width 367 height 37
type input "**********"
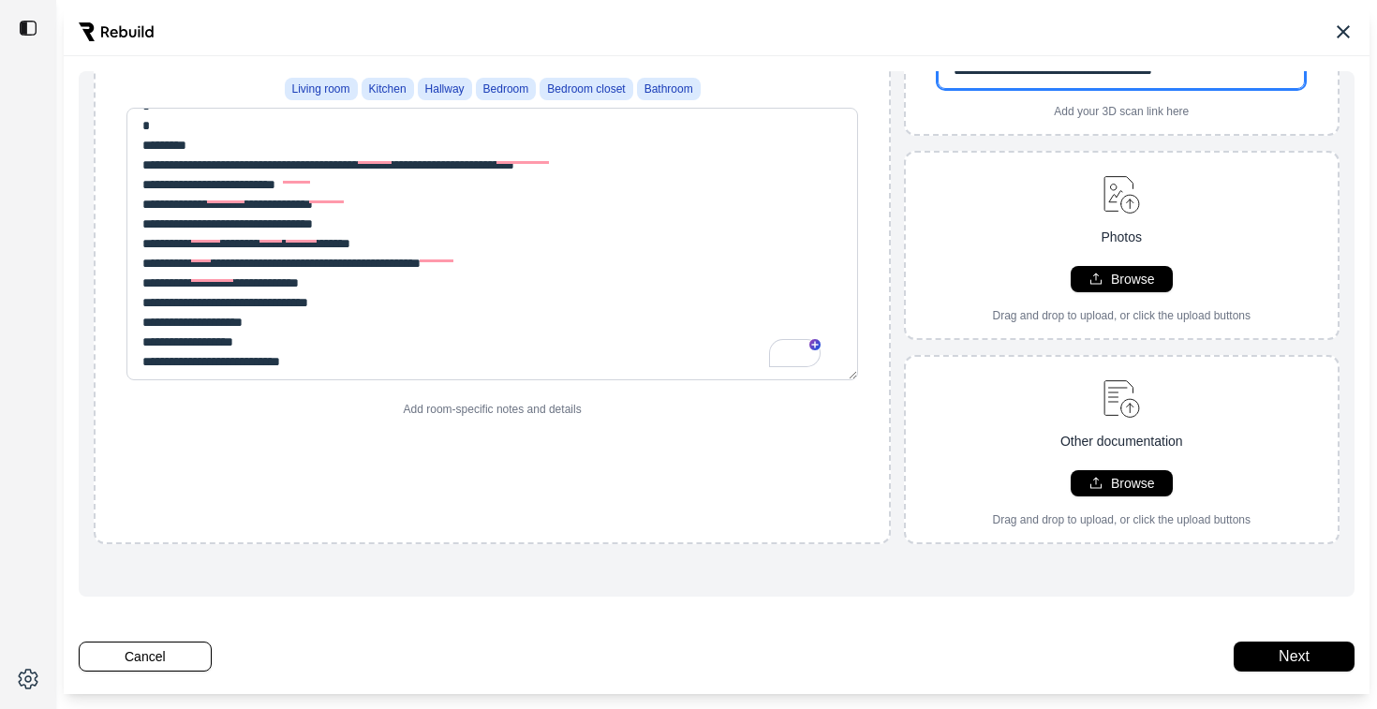
scroll to position [239, 0]
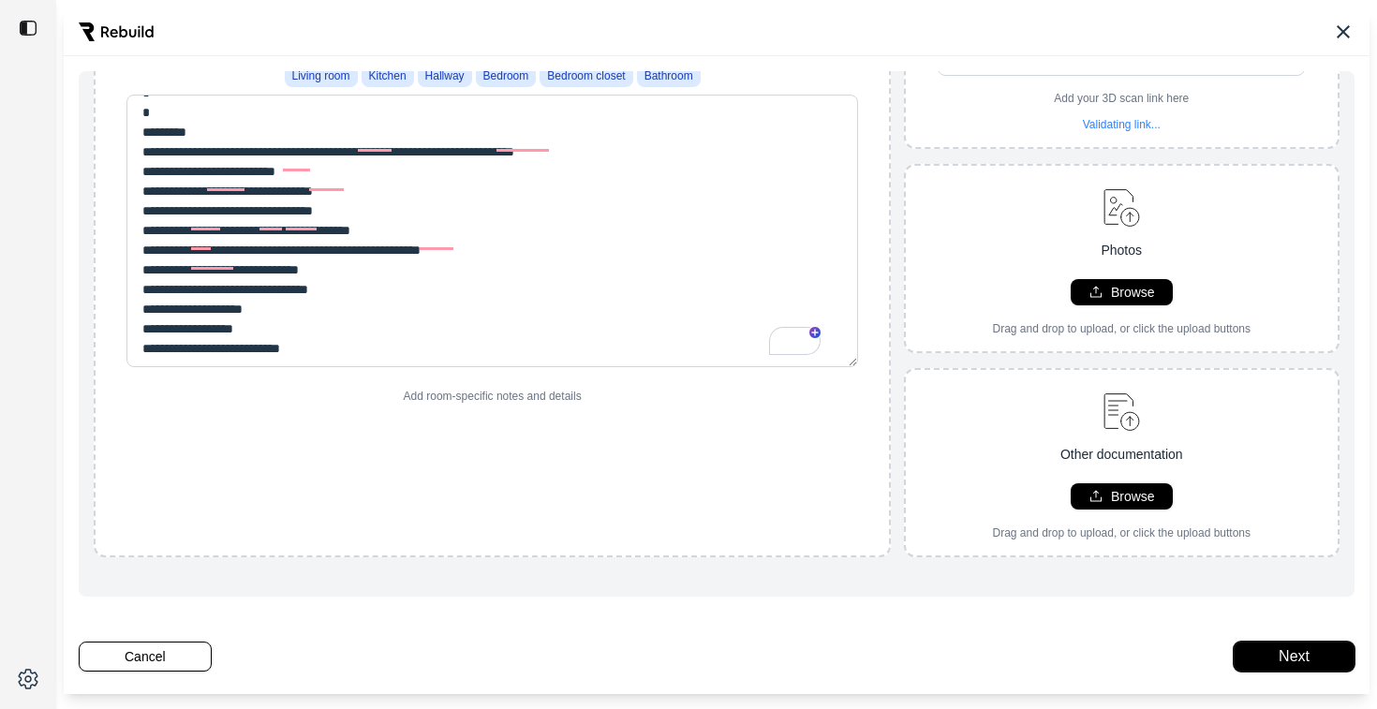
click at [1252, 656] on button "Next" at bounding box center [1293, 656] width 121 height 30
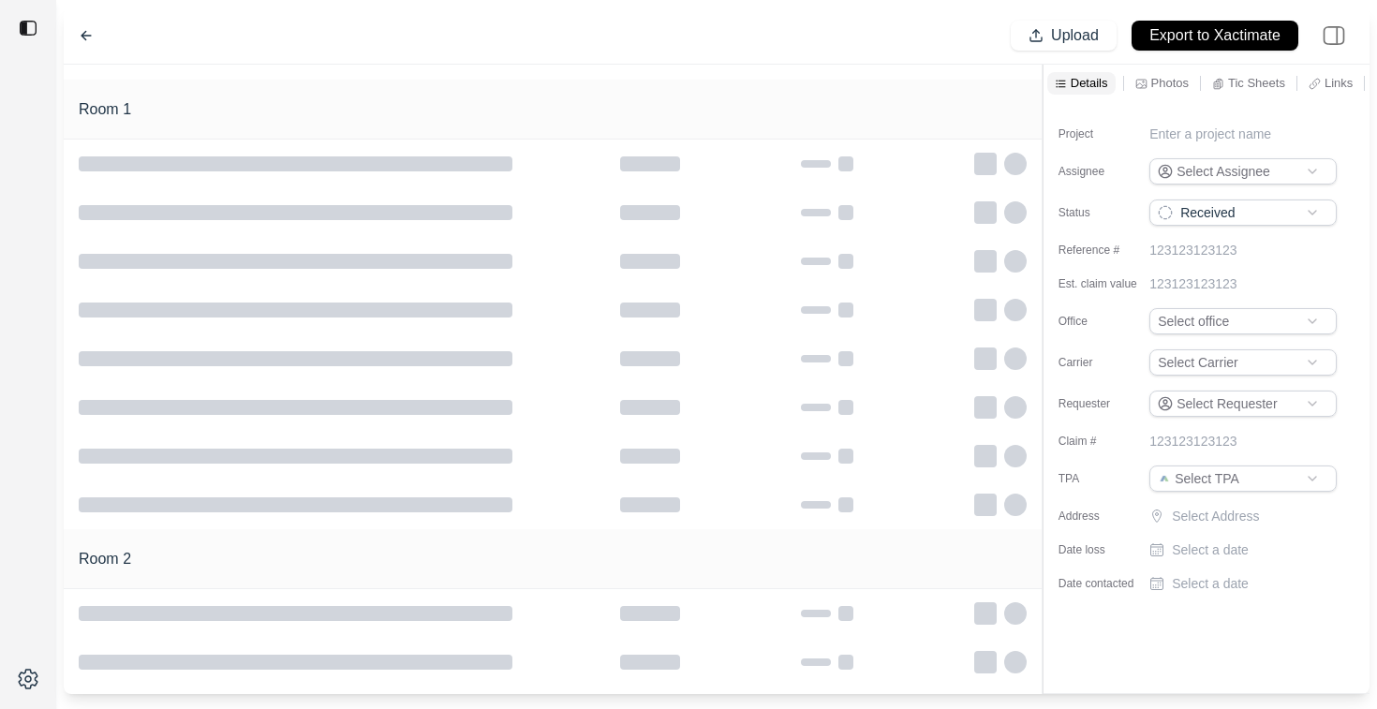
scroll to position [158, 0]
type input "**********"
